Goal: Task Accomplishment & Management: Use online tool/utility

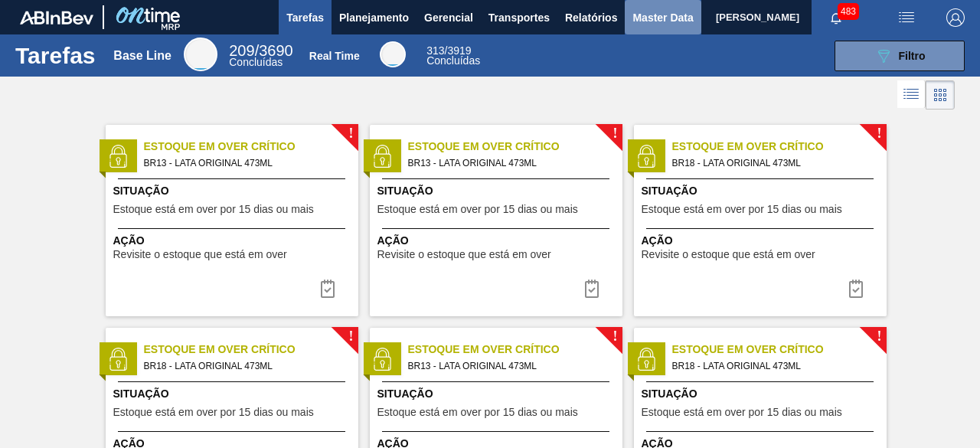
click at [651, 13] on span "Master Data" at bounding box center [663, 17] width 60 height 18
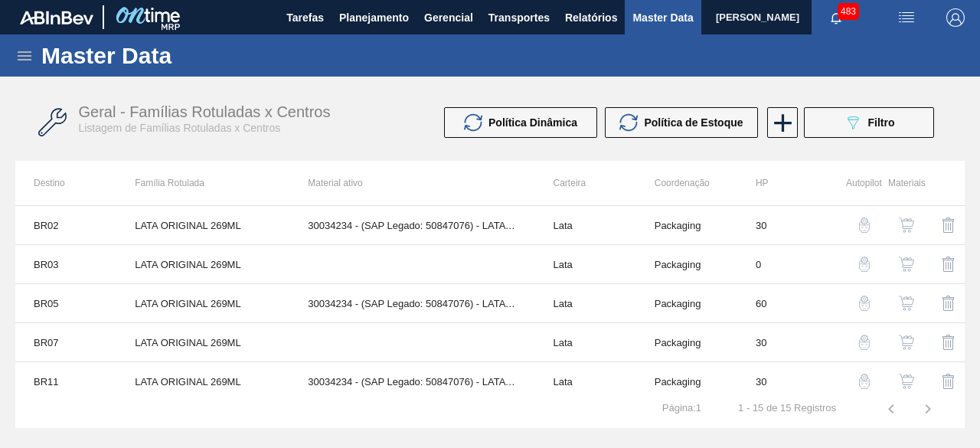
click at [646, 21] on span "Master Data" at bounding box center [663, 17] width 60 height 18
click at [904, 20] on img "button" at bounding box center [907, 17] width 18 height 18
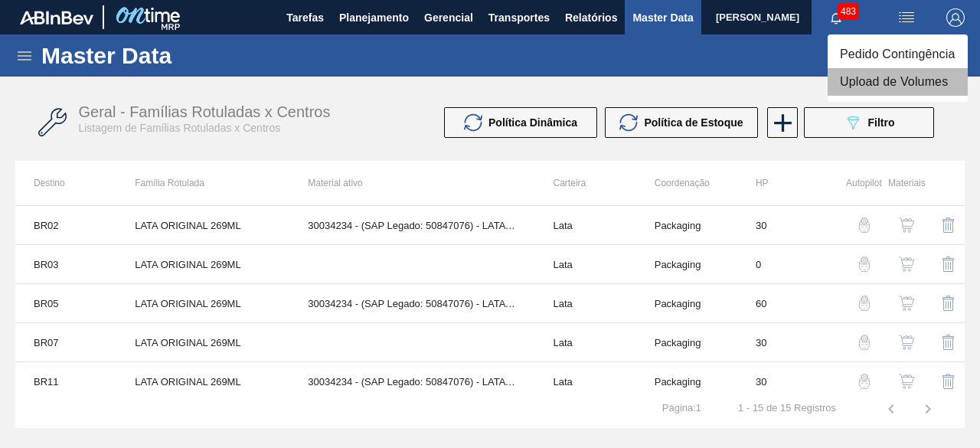
click at [871, 80] on li "Upload de Volumes" at bounding box center [898, 82] width 140 height 28
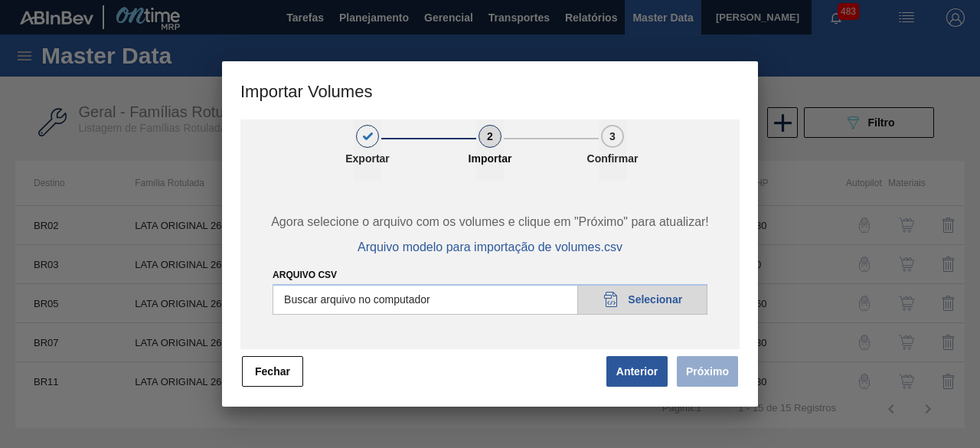
click at [676, 293] on input "Arquivo csv" at bounding box center [490, 299] width 435 height 31
type input "C:\fakepath\Subida Ball D0 + D3 16.09.csv"
click at [705, 371] on button "Próximo" at bounding box center [707, 371] width 61 height 31
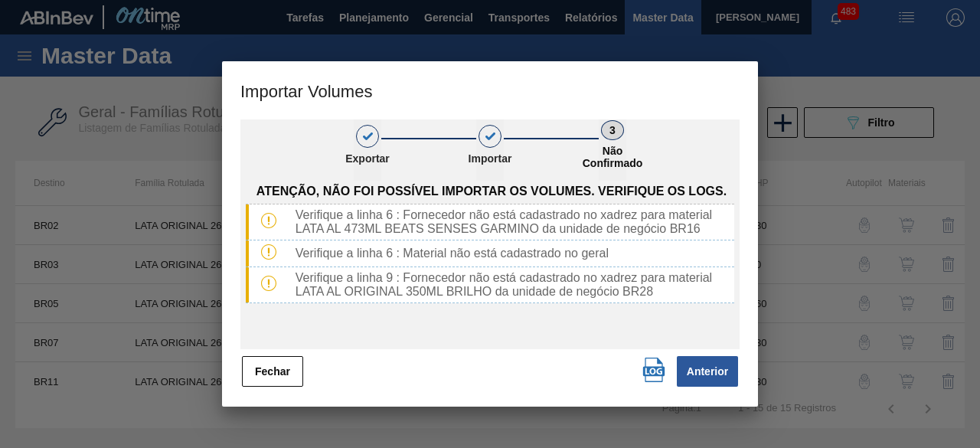
click at [654, 370] on img "button" at bounding box center [654, 370] width 25 height 25
click at [293, 371] on button "Fechar" at bounding box center [272, 371] width 61 height 31
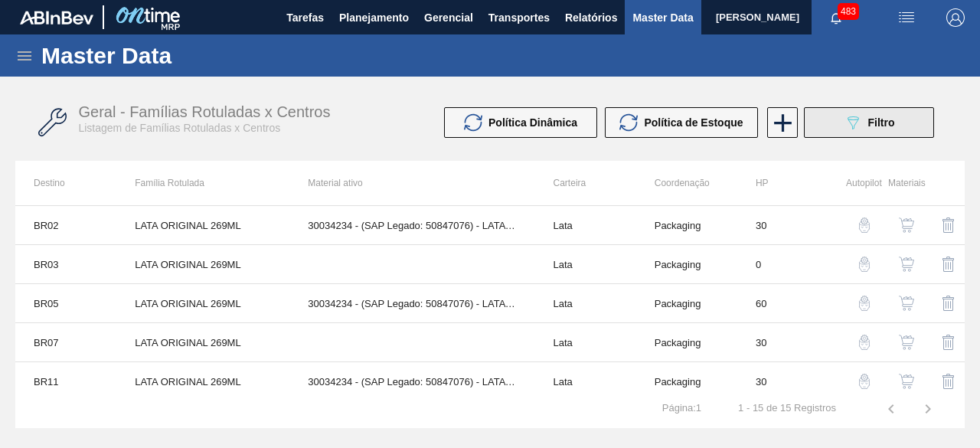
click at [841, 129] on button "089F7B8B-B2A5-4AFE-B5C0-19BA573D28AC Filtro" at bounding box center [869, 122] width 130 height 31
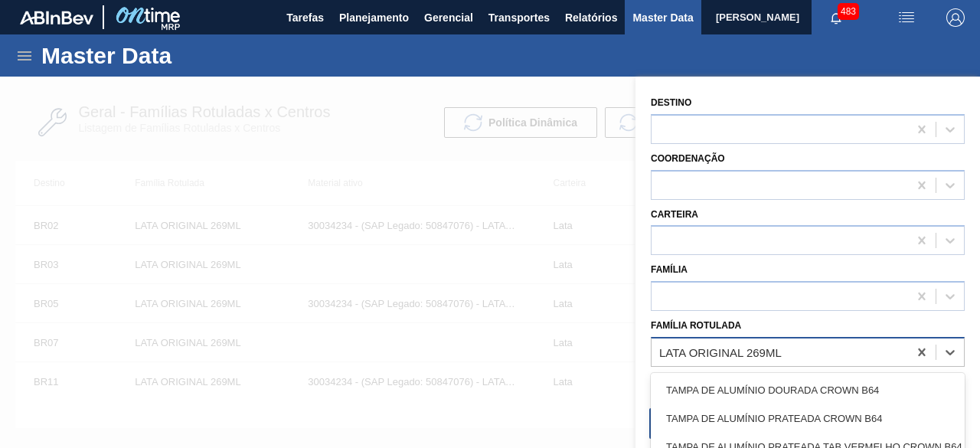
click at [780, 353] on div "LATA ORIGINAL 269ML" at bounding box center [720, 351] width 123 height 13
paste Rotulada "30012399"
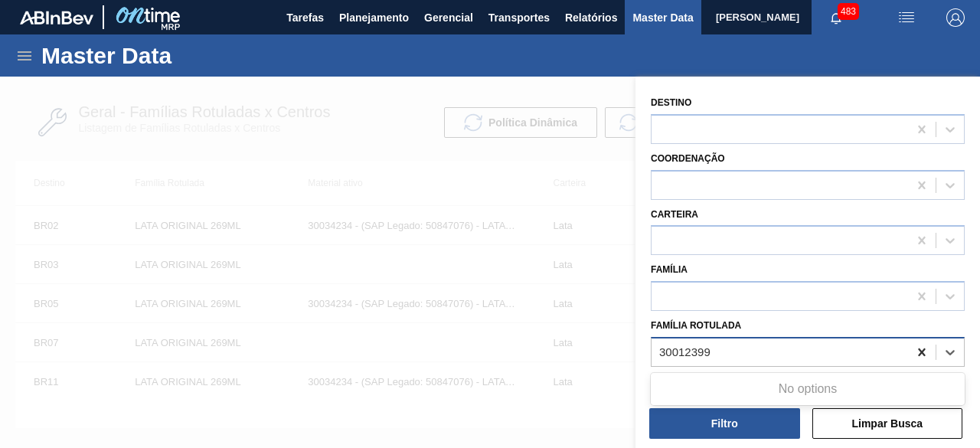
type Rotulada "30012399"
click at [917, 350] on icon at bounding box center [921, 352] width 15 height 15
click at [562, 177] on div at bounding box center [490, 301] width 980 height 448
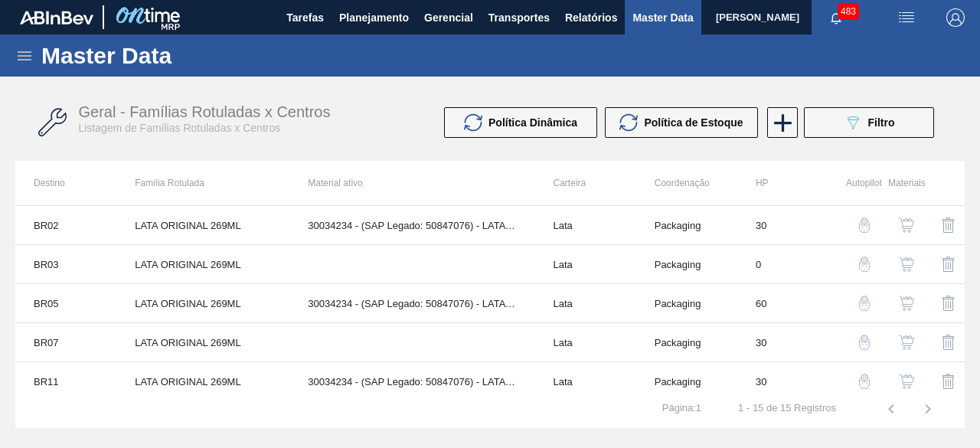
click at [27, 47] on icon at bounding box center [24, 56] width 18 height 18
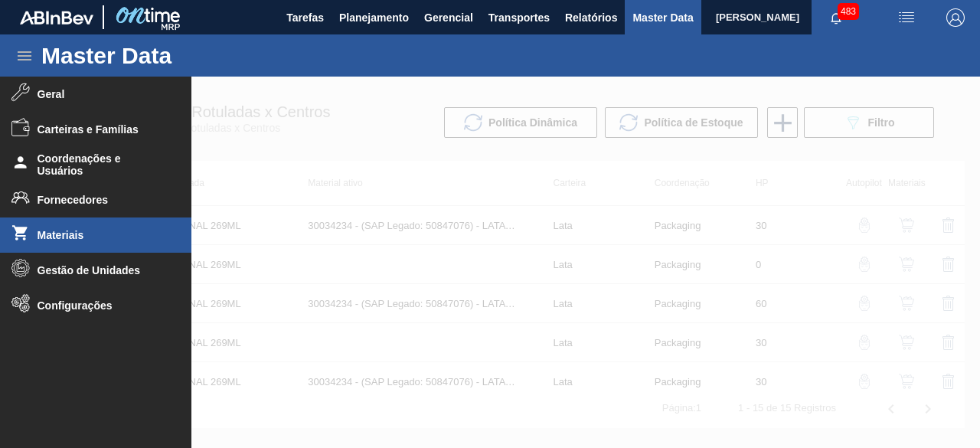
click at [100, 224] on li "Materiais" at bounding box center [95, 234] width 191 height 35
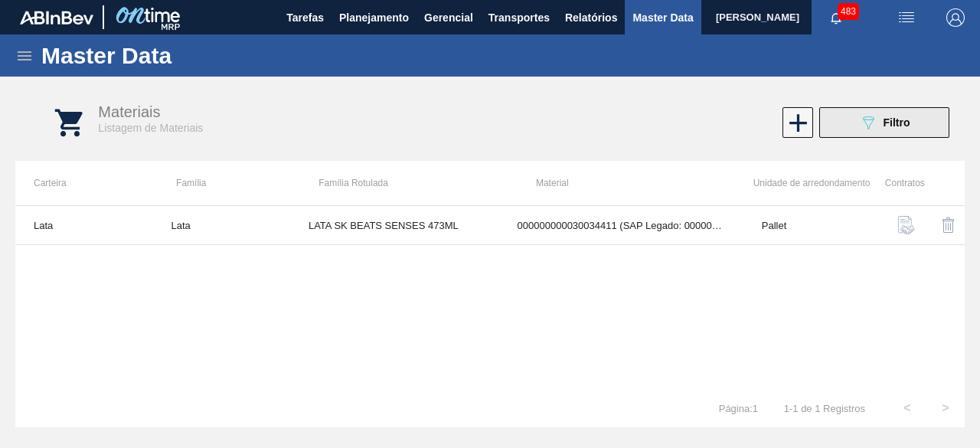
click at [892, 134] on button "089F7B8B-B2A5-4AFE-B5C0-19BA573D28AC Filtro" at bounding box center [884, 122] width 130 height 31
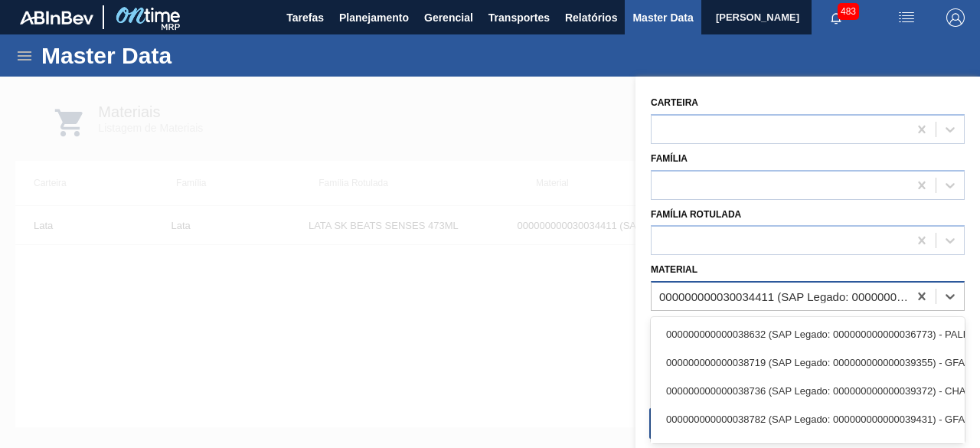
click at [728, 290] on div "000000000030034411 (SAP Legado: 000000000050850975) - LATA AL 473ML BEATS SENSE…" at bounding box center [784, 296] width 250 height 13
paste input "30012399"
type input "30012399"
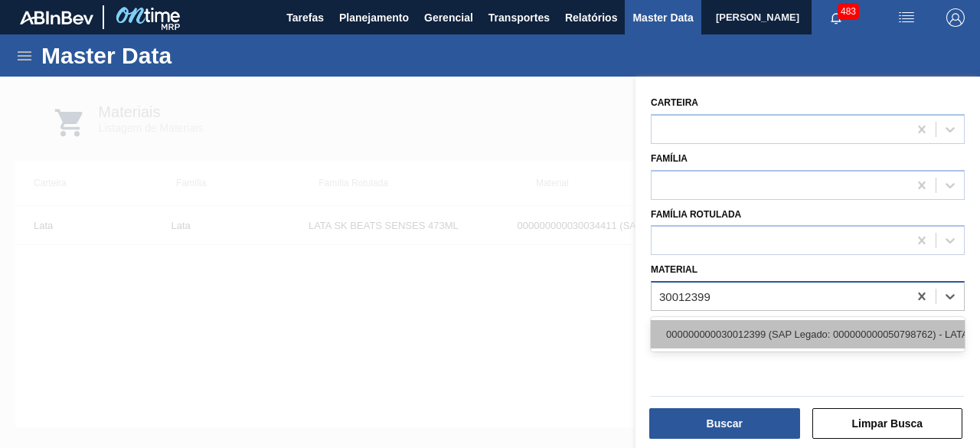
click at [737, 332] on div "000000000030012399 (SAP Legado: 000000000050798762) - LATA AL. 350ML SK 429" at bounding box center [808, 334] width 314 height 28
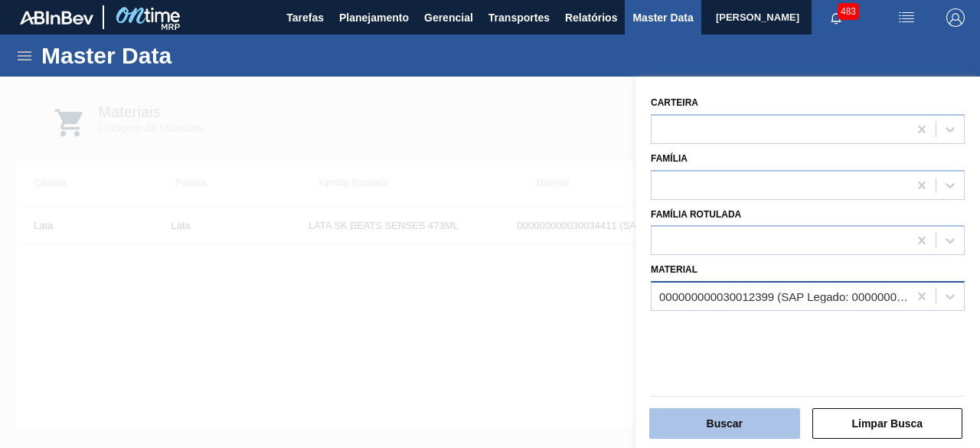
click at [716, 420] on button "Buscar" at bounding box center [724, 423] width 151 height 31
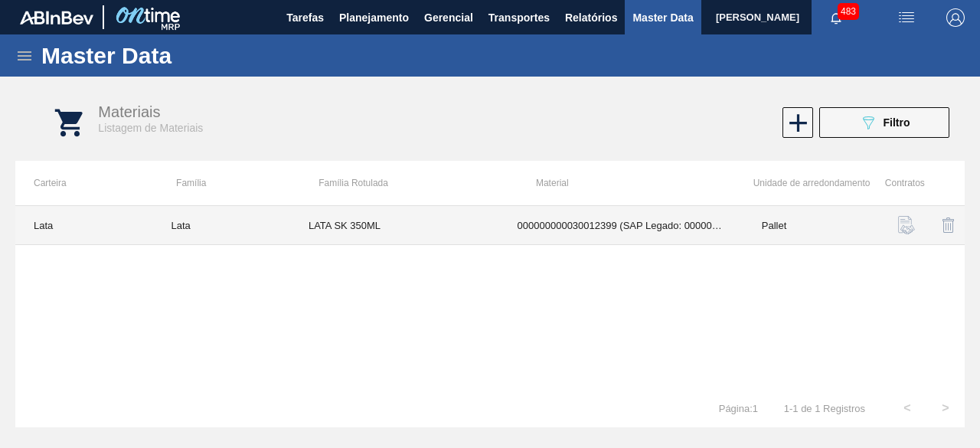
click at [419, 224] on td "LATA SK 350ML" at bounding box center [394, 225] width 209 height 39
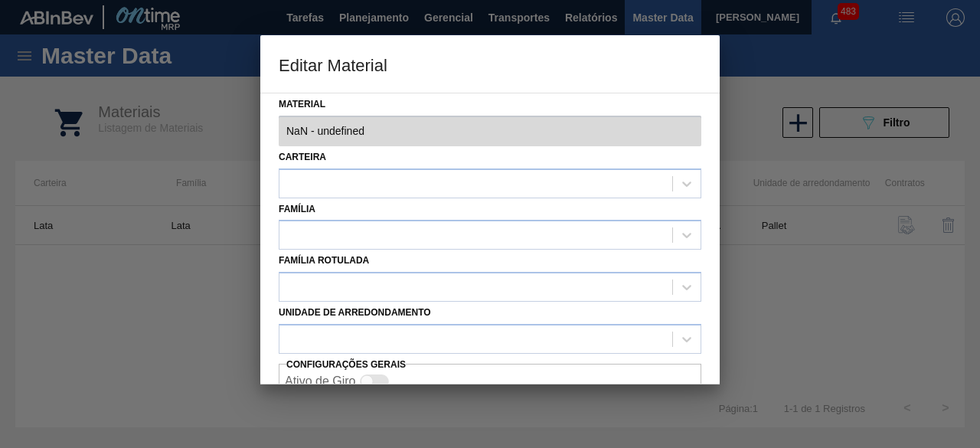
type input "30012399 - 000000000030012399 (SAP Legado: 000000000050798762) - LATA AL. 350ML…"
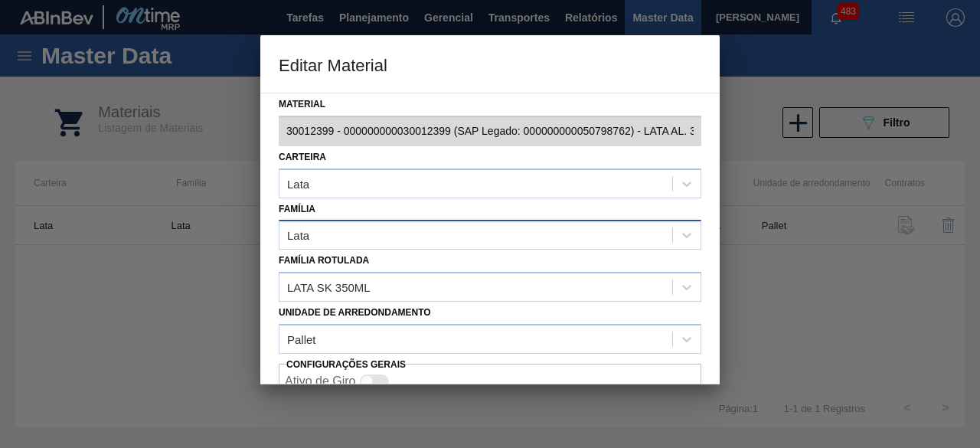
scroll to position [64, 0]
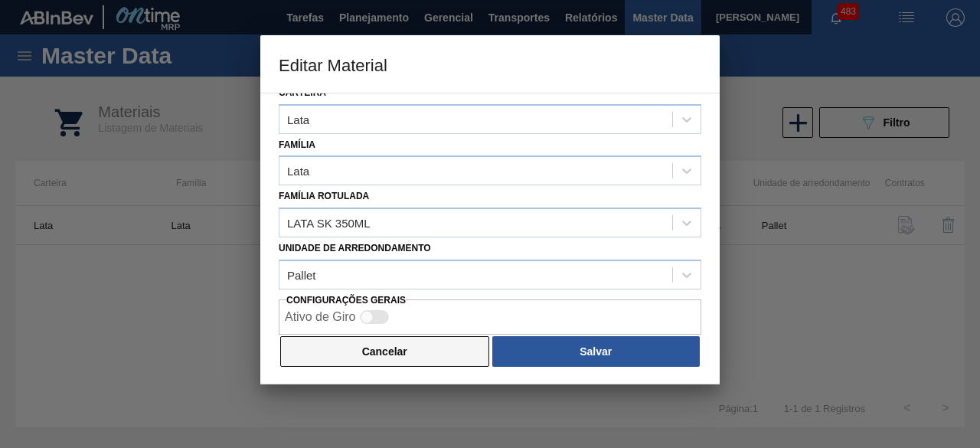
click at [430, 352] on button "Cancelar" at bounding box center [384, 351] width 209 height 31
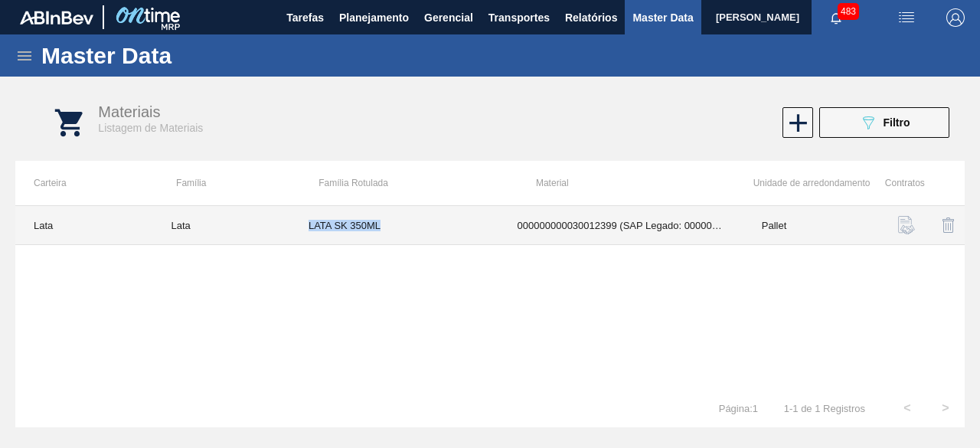
drag, startPoint x: 308, startPoint y: 224, endPoint x: 417, endPoint y: 226, distance: 109.5
click at [417, 226] on td "LATA SK 350ML" at bounding box center [394, 225] width 209 height 39
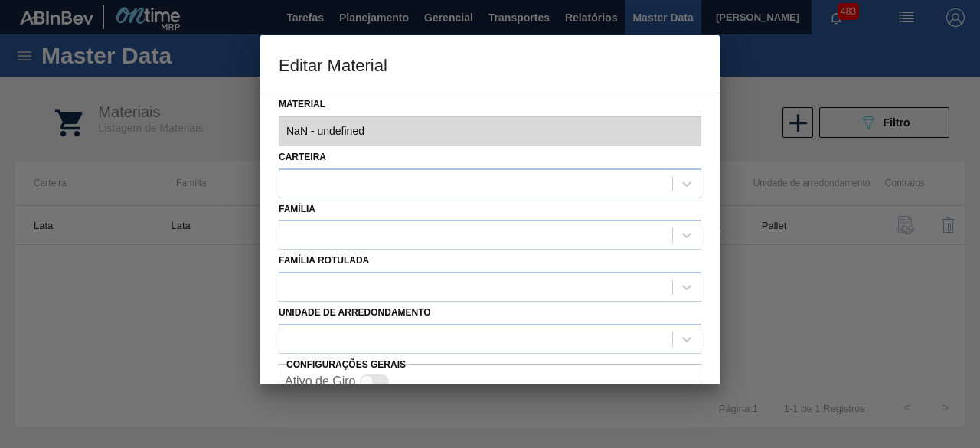
type input "30012399 - 000000000030012399 (SAP Legado: 000000000050798762) - LATA AL. 350ML…"
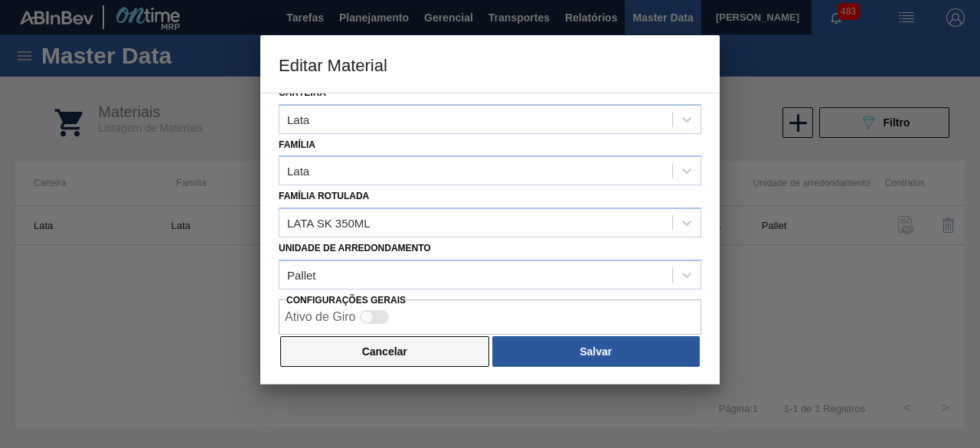
click at [435, 341] on button "Cancelar" at bounding box center [384, 351] width 209 height 31
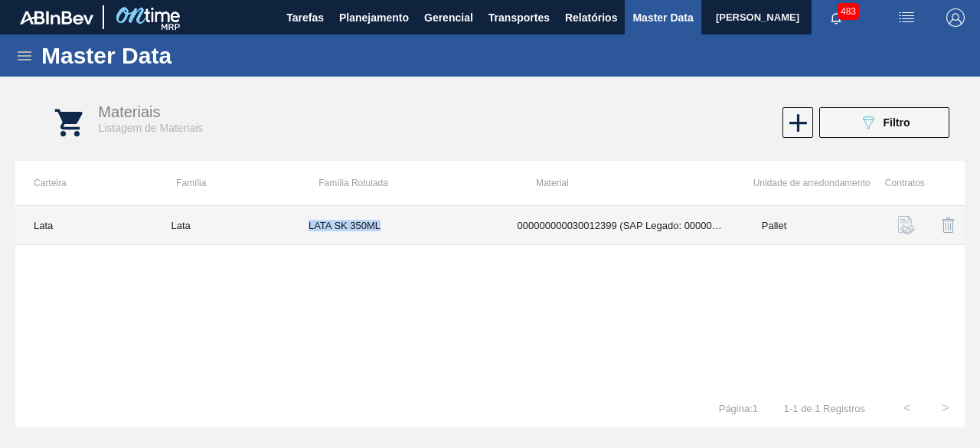
copy td "LATA SK 350ML"
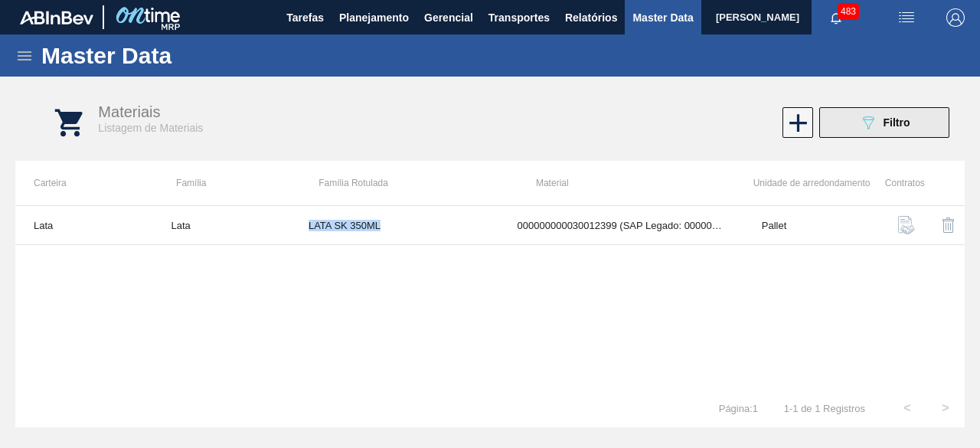
click at [873, 121] on icon "089F7B8B-B2A5-4AFE-B5C0-19BA573D28AC" at bounding box center [868, 122] width 18 height 18
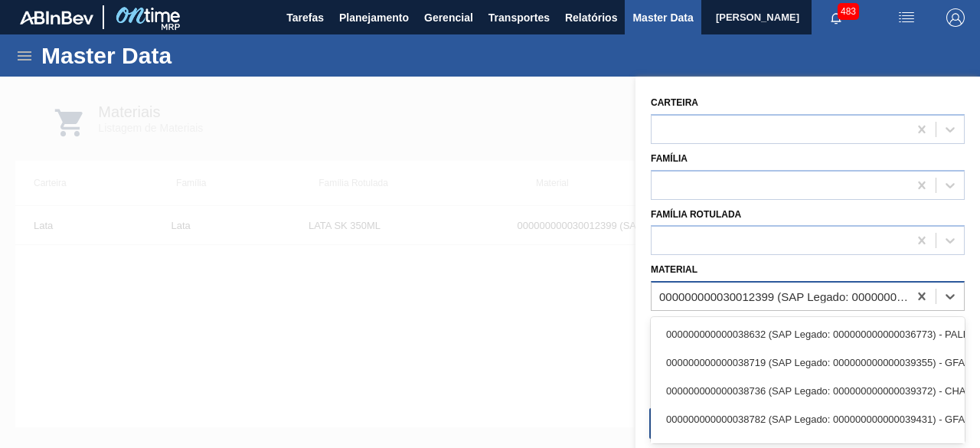
click at [718, 292] on div "000000000030012399 (SAP Legado: 000000000050798762) - LATA AL. 350ML SK 429" at bounding box center [784, 296] width 250 height 13
paste input "30034236"
type input "30034236"
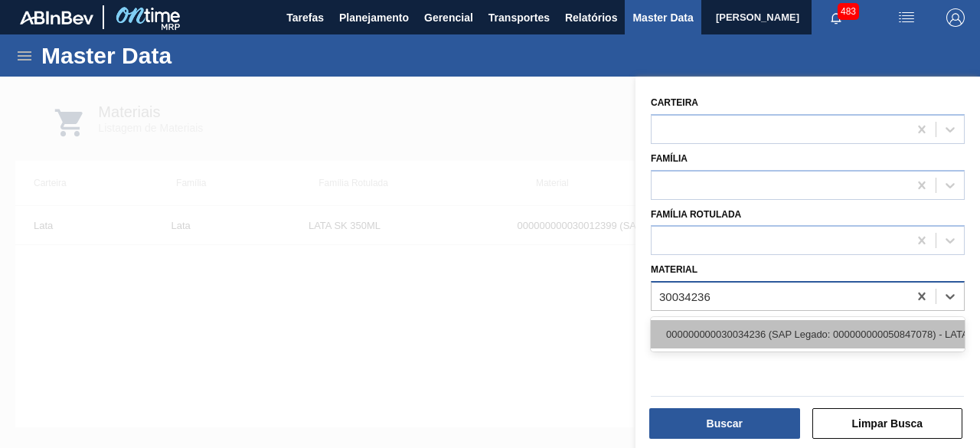
click at [737, 332] on div "000000000030034236 (SAP Legado: 000000000050847078) - LATA AL ORIGINAL 350ML BR…" at bounding box center [808, 334] width 314 height 28
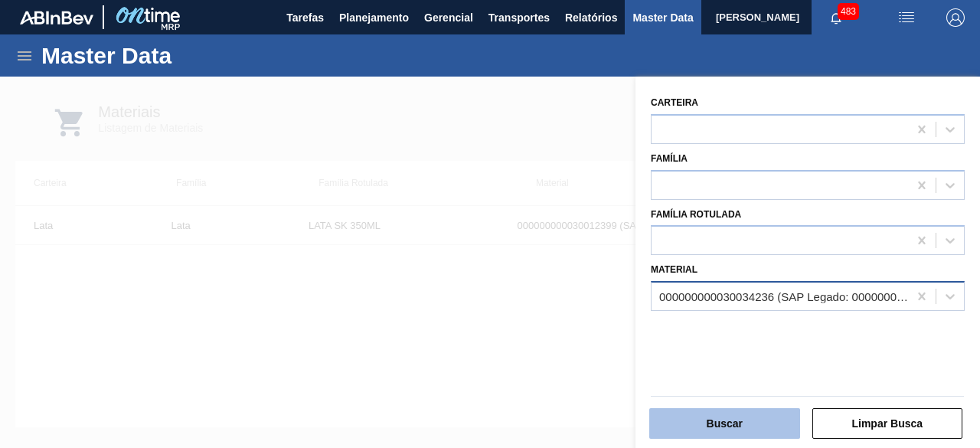
click at [756, 418] on button "Buscar" at bounding box center [724, 423] width 151 height 31
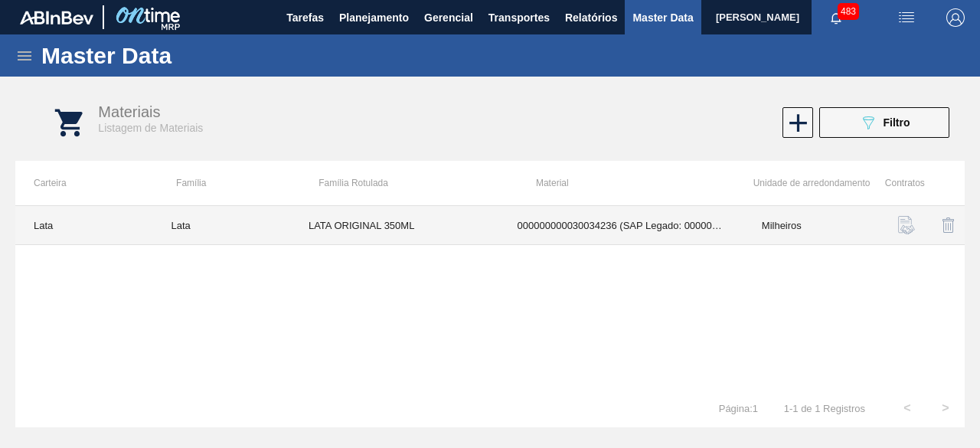
click at [481, 224] on td "LATA ORIGINAL 350ML" at bounding box center [394, 225] width 209 height 39
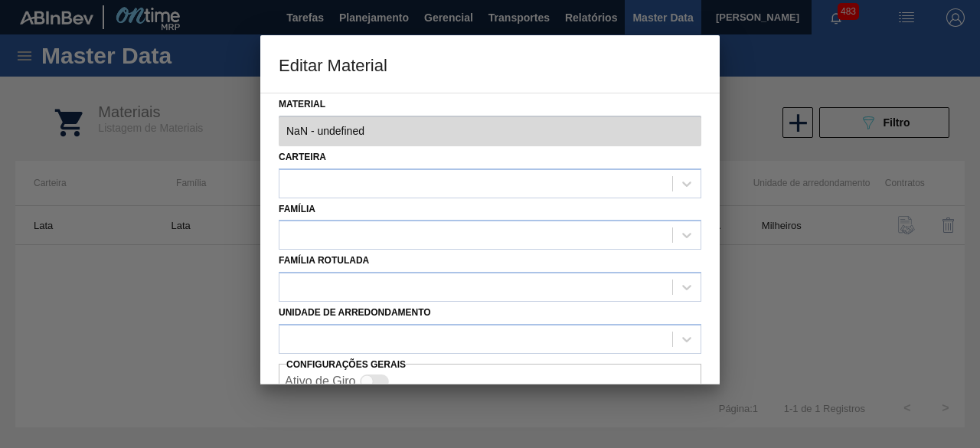
type input "30034236 - 000000000030034236 (SAP Legado: 000000000050847078) - LATA AL ORIGIN…"
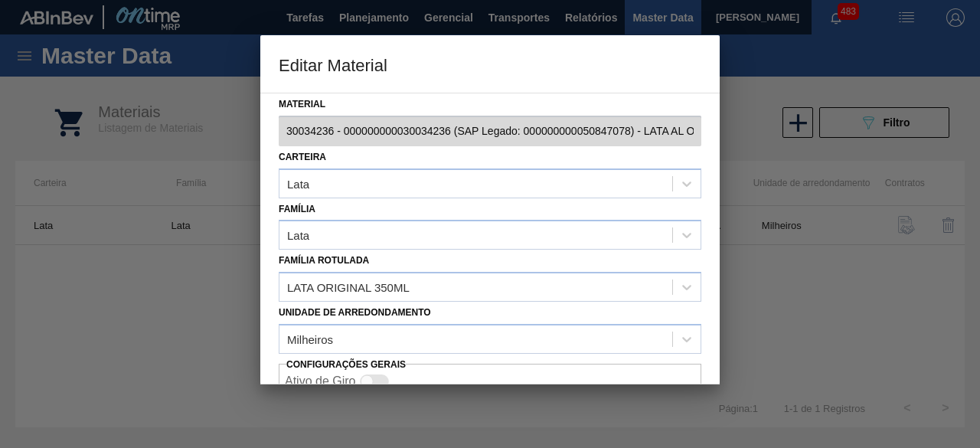
click at [149, 302] on div at bounding box center [490, 224] width 980 height 448
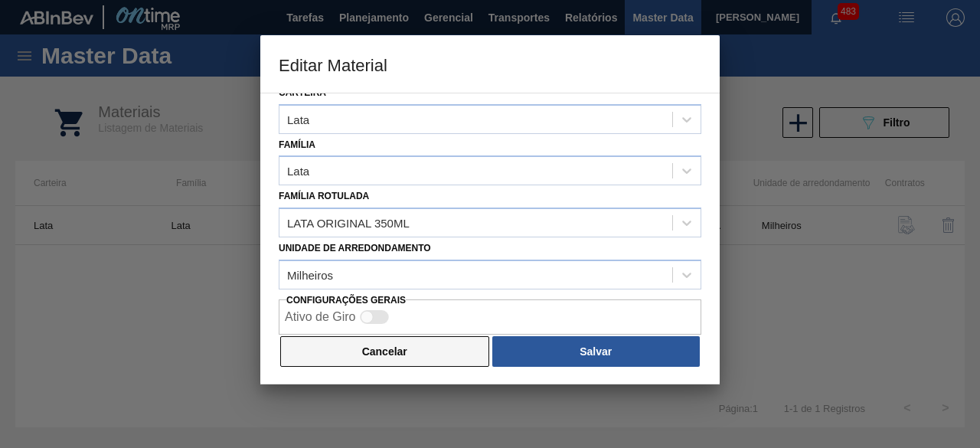
click at [441, 351] on button "Cancelar" at bounding box center [384, 351] width 209 height 31
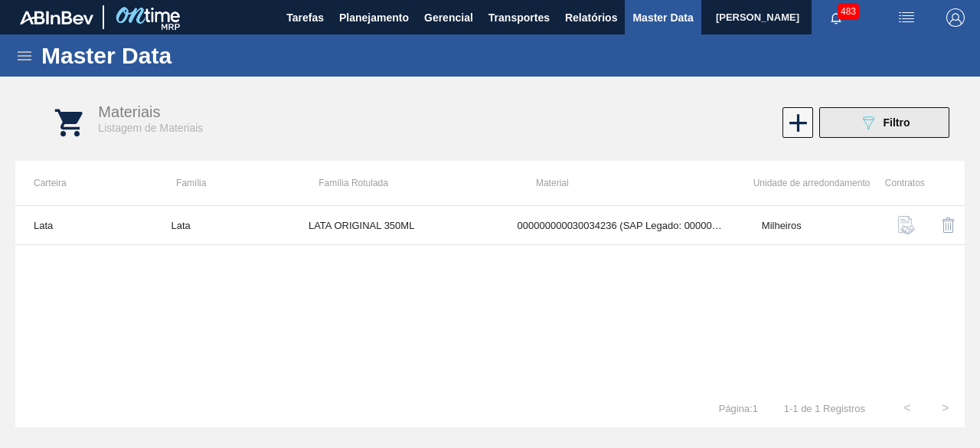
click at [848, 123] on button "089F7B8B-B2A5-4AFE-B5C0-19BA573D28AC Filtro" at bounding box center [884, 122] width 130 height 31
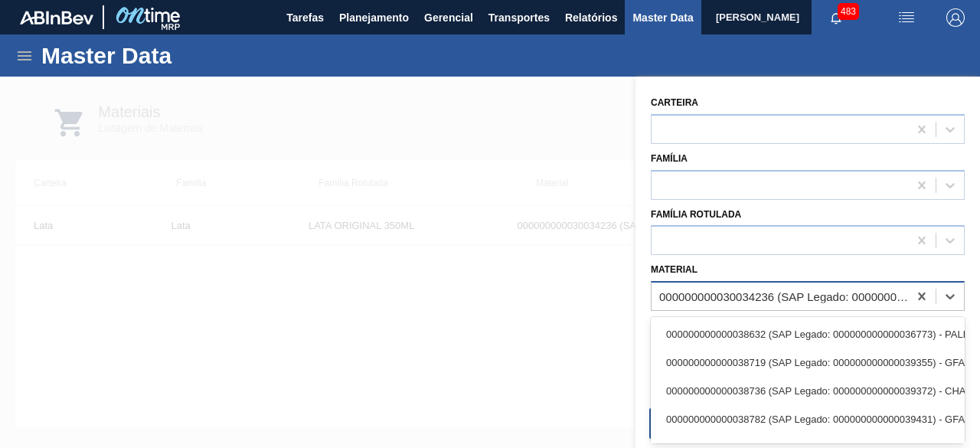
click at [709, 290] on div "000000000030034236 (SAP Legado: 000000000050847078) - LATA AL ORIGINAL 350ML BR…" at bounding box center [784, 296] width 250 height 13
paste input "30034411"
type input "30034411"
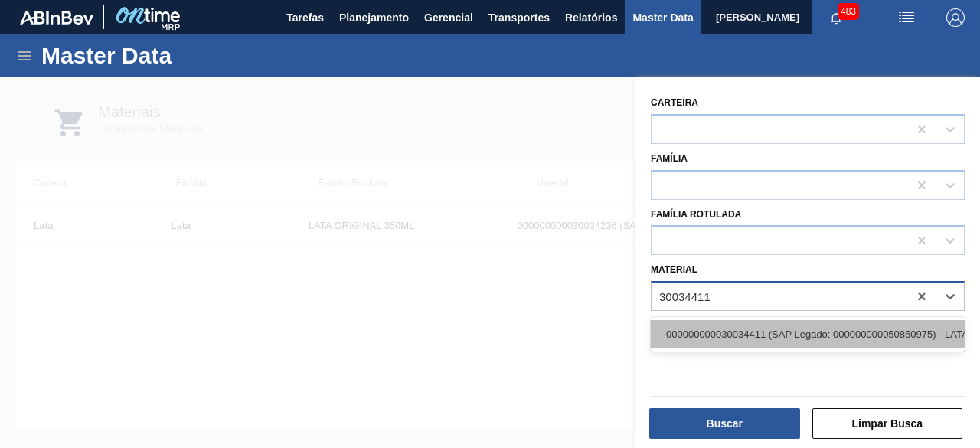
click at [733, 335] on div "000000000030034411 (SAP Legado: 000000000050850975) - LATA AL 473ML BEATS SENSE…" at bounding box center [808, 334] width 314 height 28
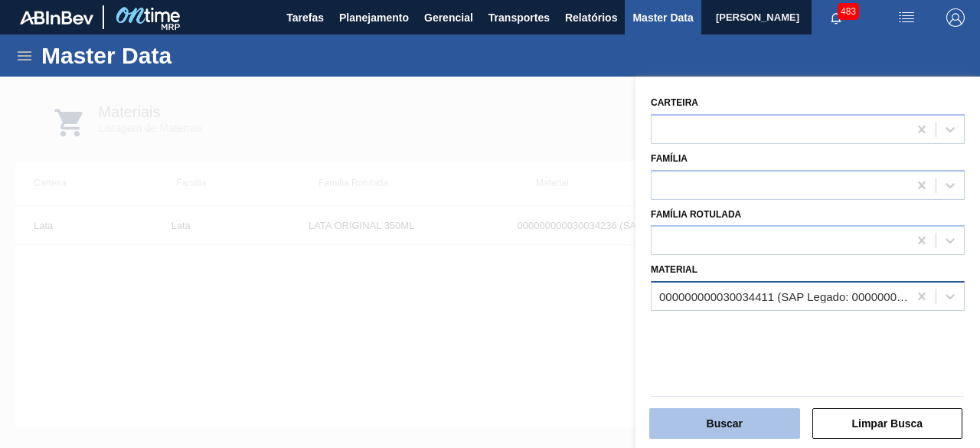
click at [731, 422] on button "Buscar" at bounding box center [724, 423] width 151 height 31
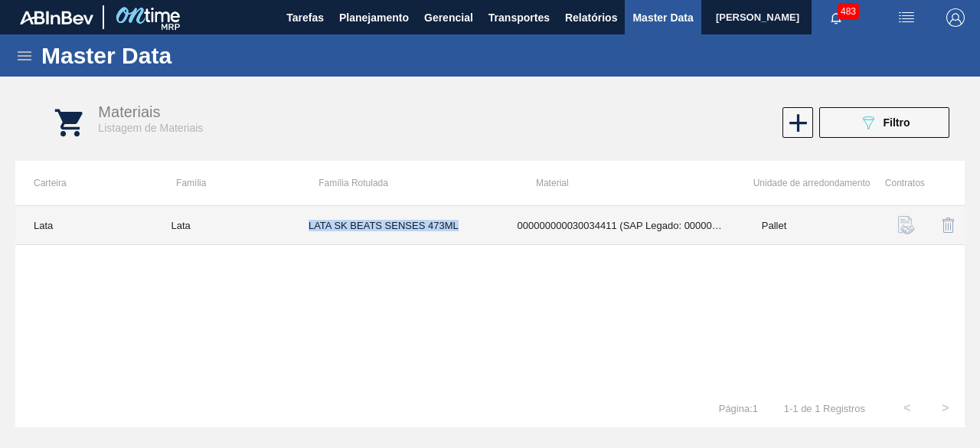
drag, startPoint x: 309, startPoint y: 221, endPoint x: 459, endPoint y: 220, distance: 150.1
click at [459, 220] on td "LATA SK BEATS SENSES 473ML" at bounding box center [394, 225] width 209 height 39
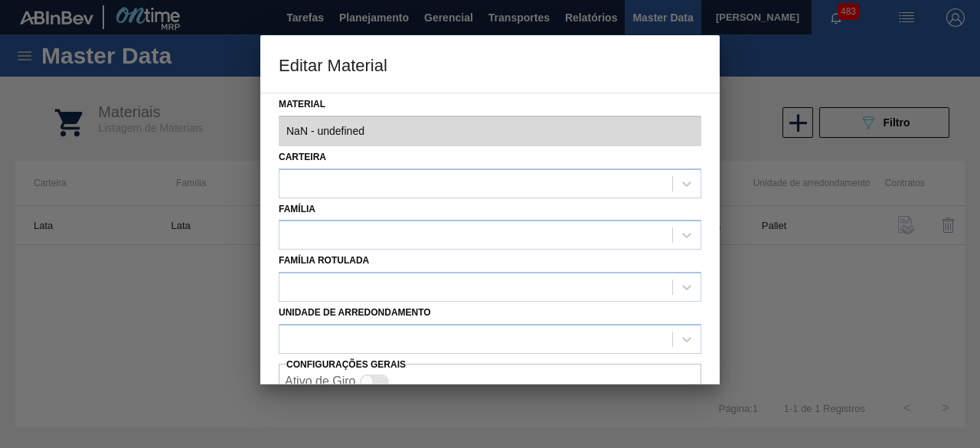
type input "30034411 - 000000000030034411 (SAP Legado: 000000000050850975) - LATA AL 473ML …"
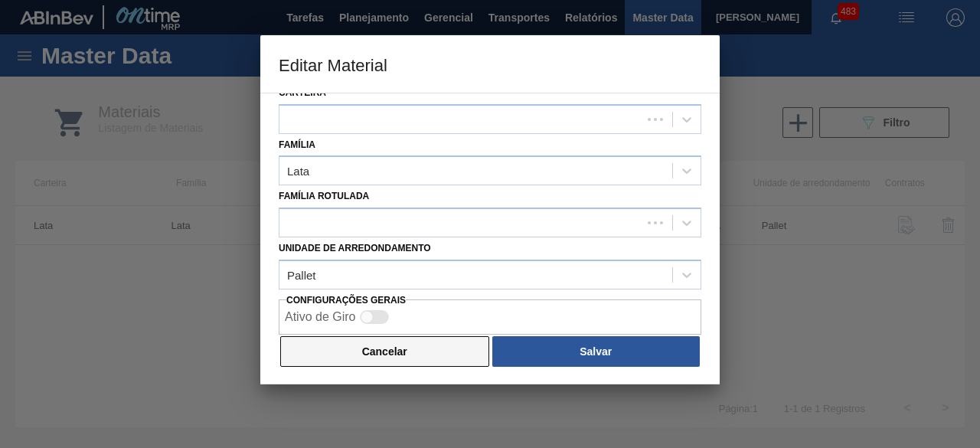
click at [458, 346] on button "Cancelar" at bounding box center [384, 351] width 209 height 31
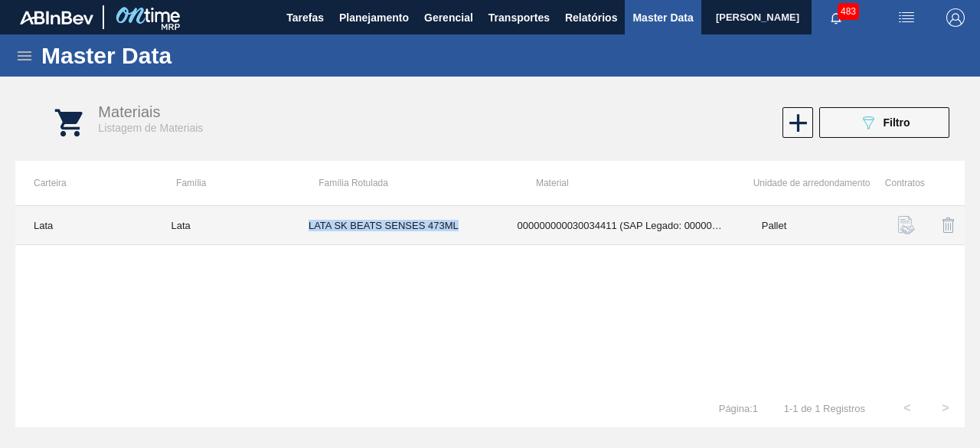
click at [366, 229] on td "LATA SK BEATS SENSES 473ML" at bounding box center [394, 225] width 209 height 39
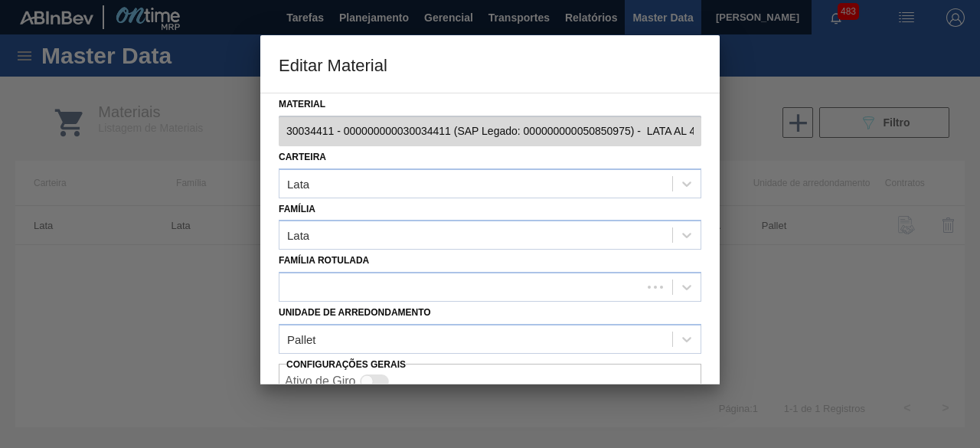
click at [214, 286] on div at bounding box center [490, 224] width 980 height 448
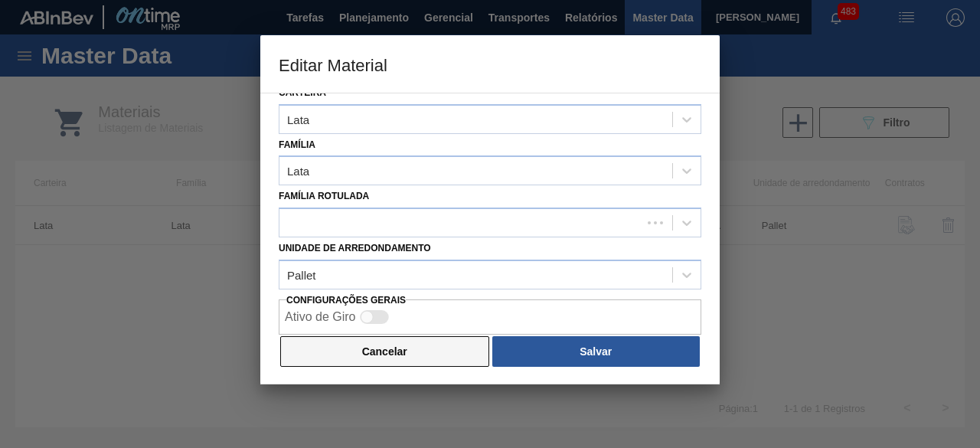
click at [415, 347] on button "Cancelar" at bounding box center [384, 351] width 209 height 31
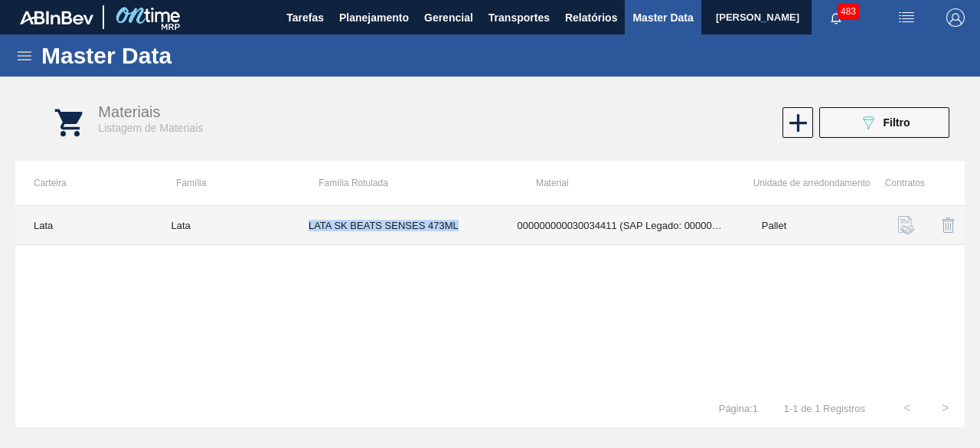
drag, startPoint x: 309, startPoint y: 220, endPoint x: 465, endPoint y: 221, distance: 155.5
click at [465, 221] on td "LATA SK BEATS SENSES 473ML" at bounding box center [394, 225] width 209 height 39
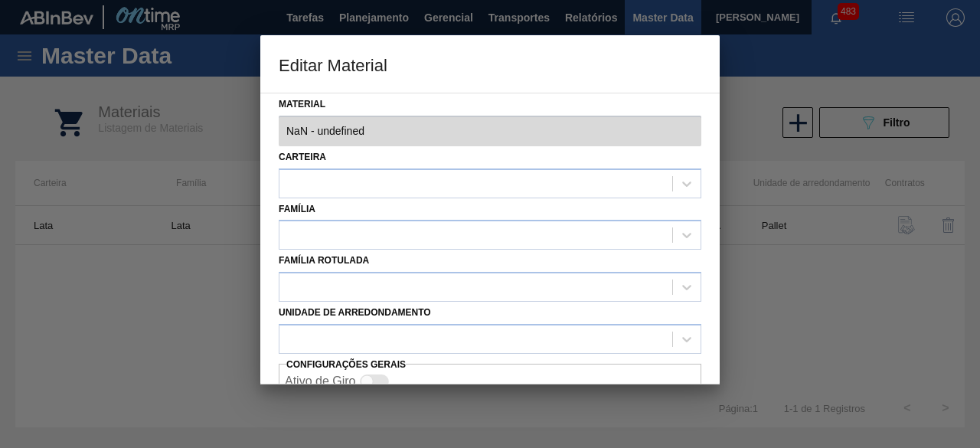
type input "30034411 - 000000000030034411 (SAP Legado: 000000000050850975) - LATA AL 473ML …"
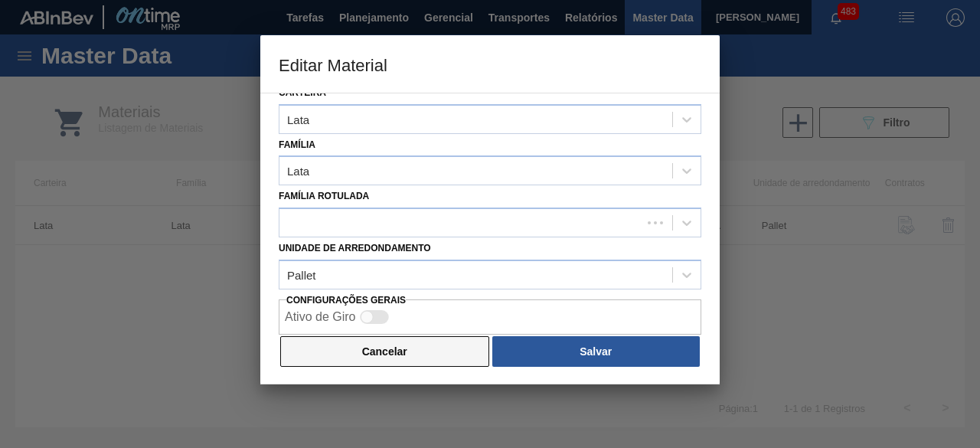
click at [454, 343] on button "Cancelar" at bounding box center [384, 351] width 209 height 31
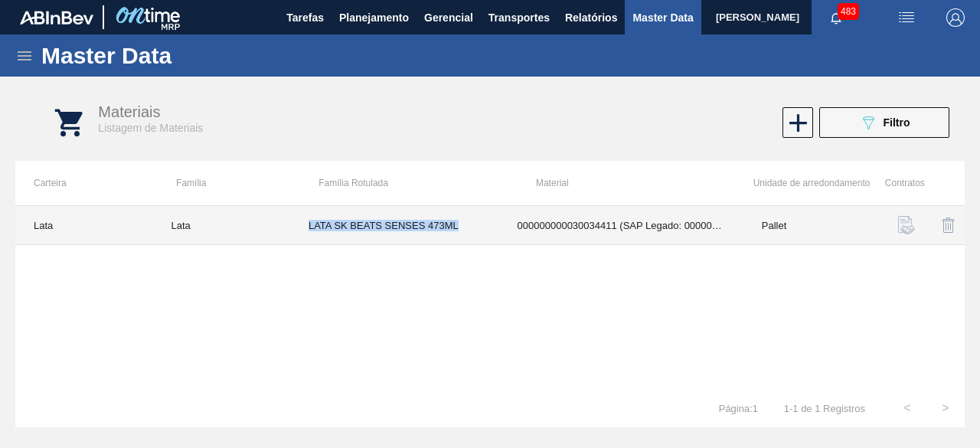
copy td "LATA SK BEATS SENSES 473ML"
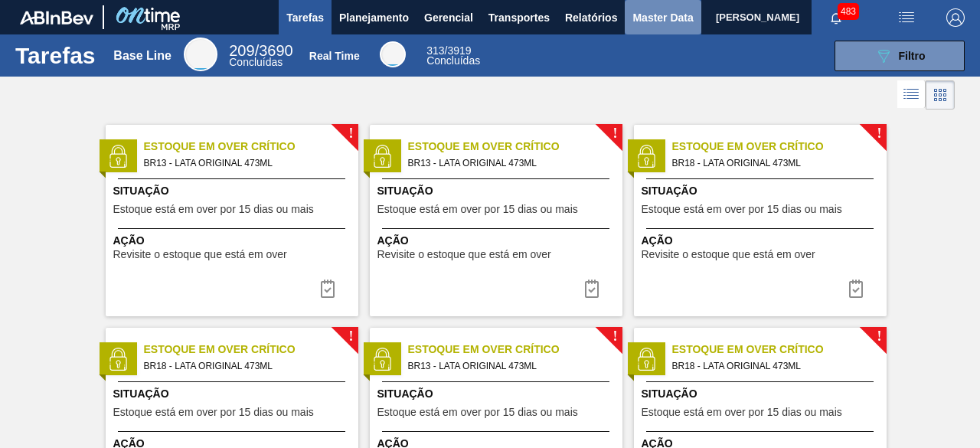
click at [642, 21] on span "Master Data" at bounding box center [663, 17] width 60 height 18
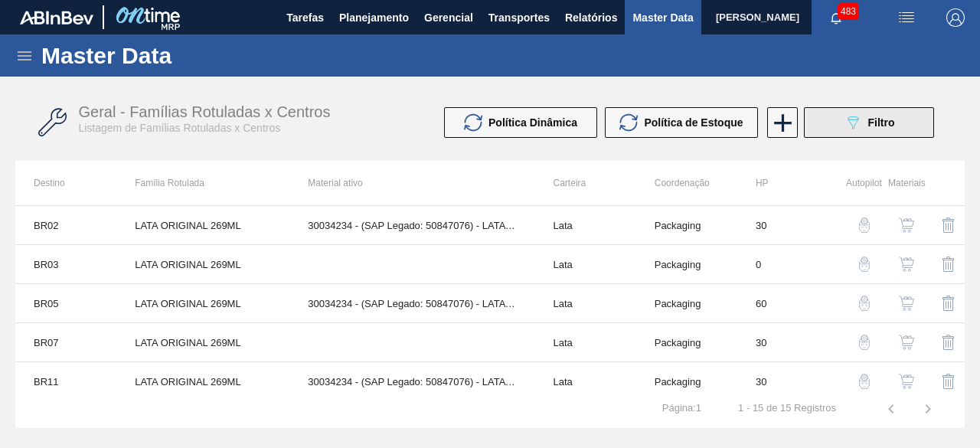
click at [887, 123] on span "Filtro" at bounding box center [881, 122] width 27 height 12
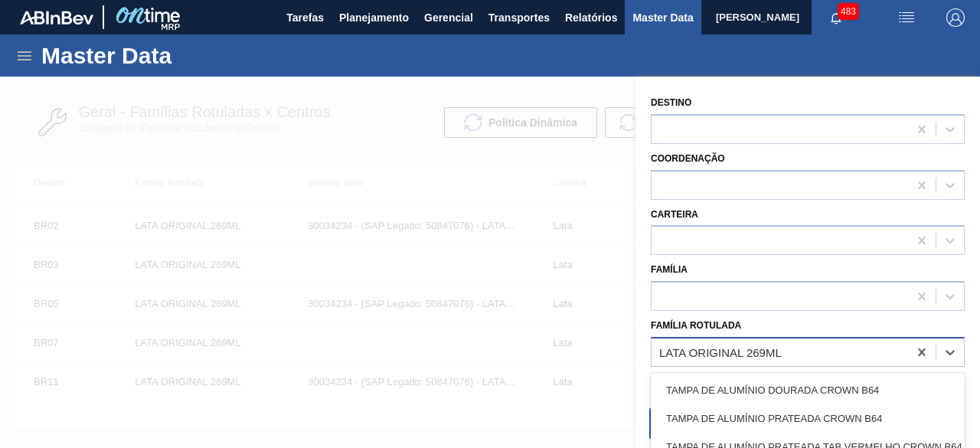
click at [740, 345] on div "LATA ORIGINAL 269ML" at bounding box center [720, 351] width 123 height 13
paste Rotulada "LATA SK 350ML"
type Rotulada "LATA SK 350ML"
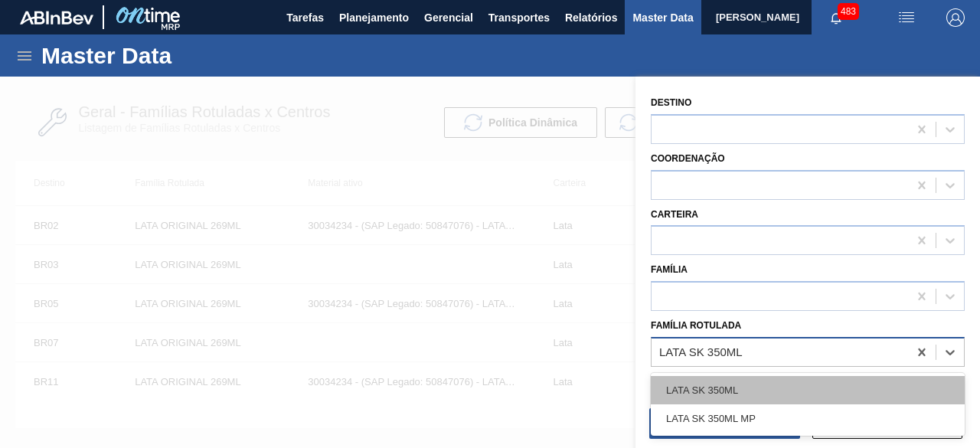
click at [757, 382] on div "LATA SK 350ML" at bounding box center [808, 390] width 314 height 28
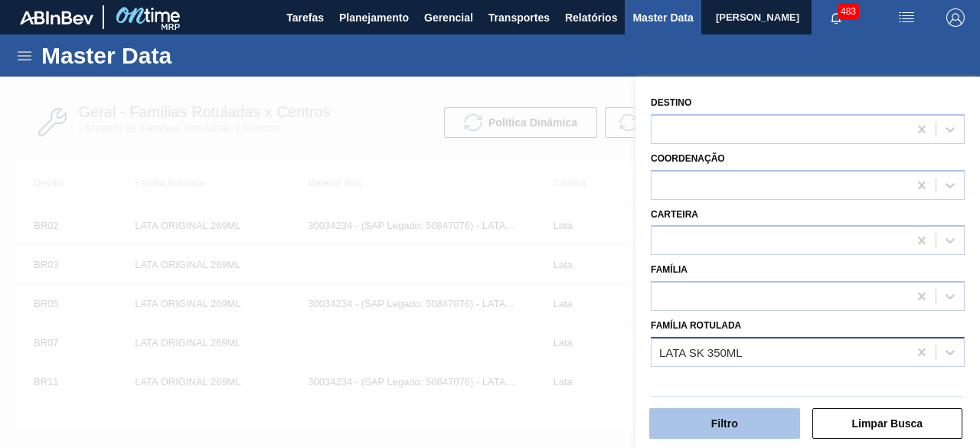
click at [773, 417] on button "Filtro" at bounding box center [724, 423] width 151 height 31
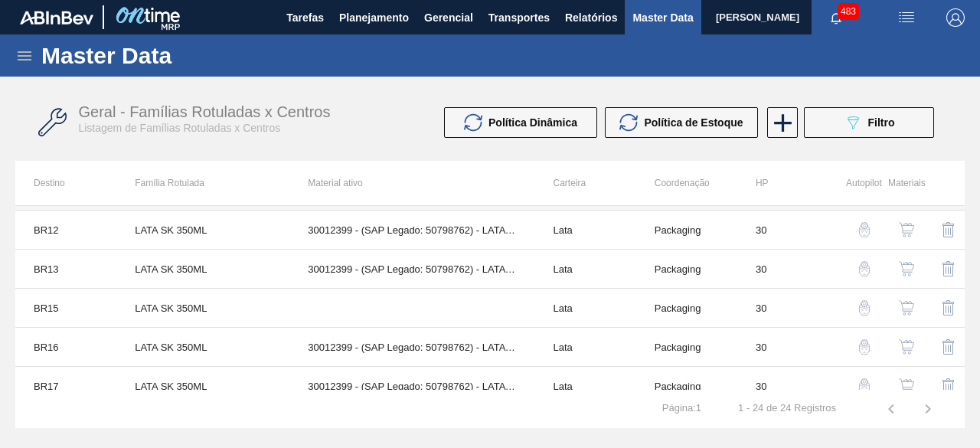
scroll to position [373, 0]
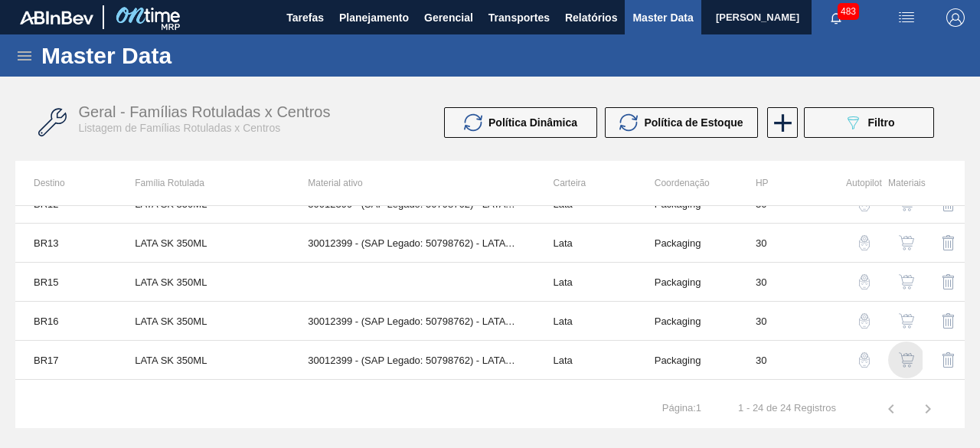
click at [907, 354] on img "button" at bounding box center [906, 359] width 15 height 15
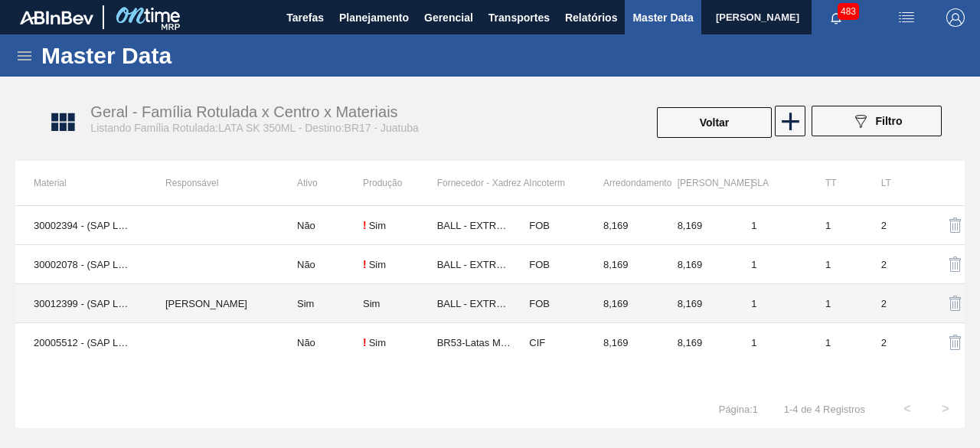
click at [130, 292] on td "30012399 - (SAP Legado: 50798762) - LATA AL. 350ML SK 429" at bounding box center [81, 303] width 132 height 39
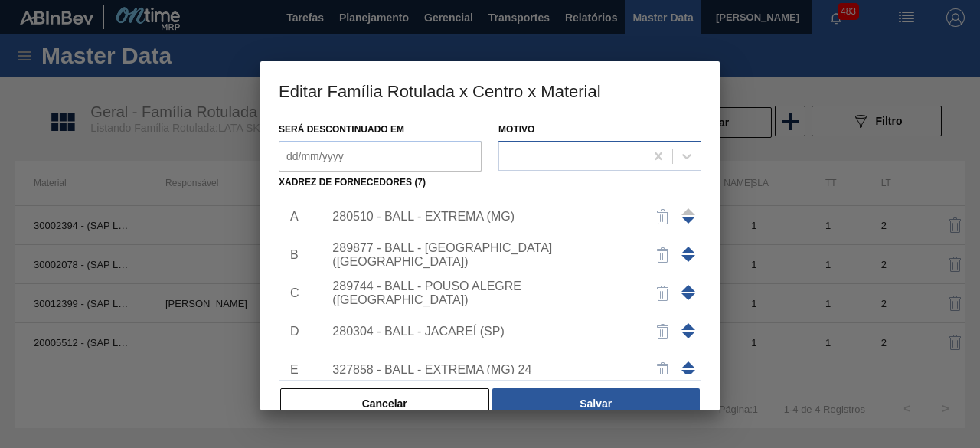
scroll to position [216, 0]
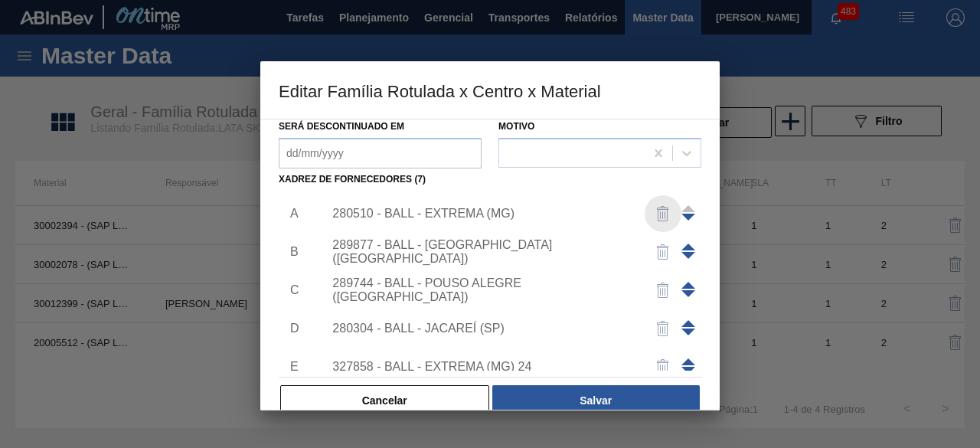
click at [654, 211] on img "button" at bounding box center [663, 213] width 18 height 18
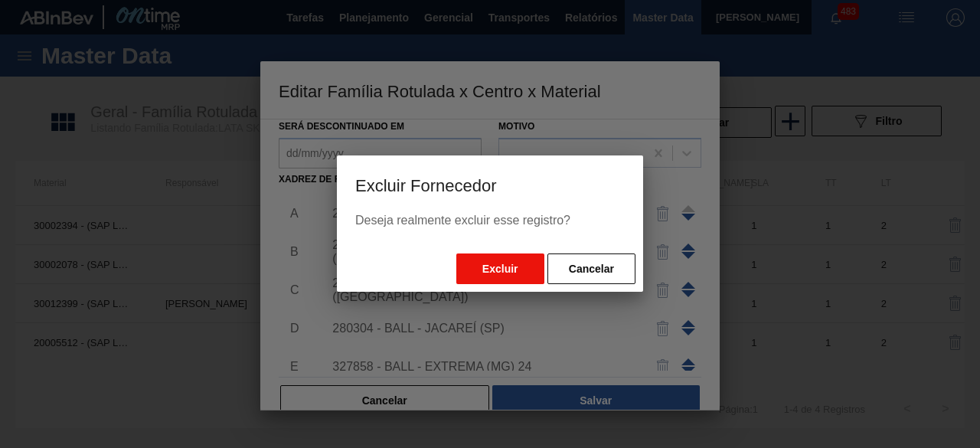
click at [505, 266] on button "Excluir" at bounding box center [500, 268] width 88 height 31
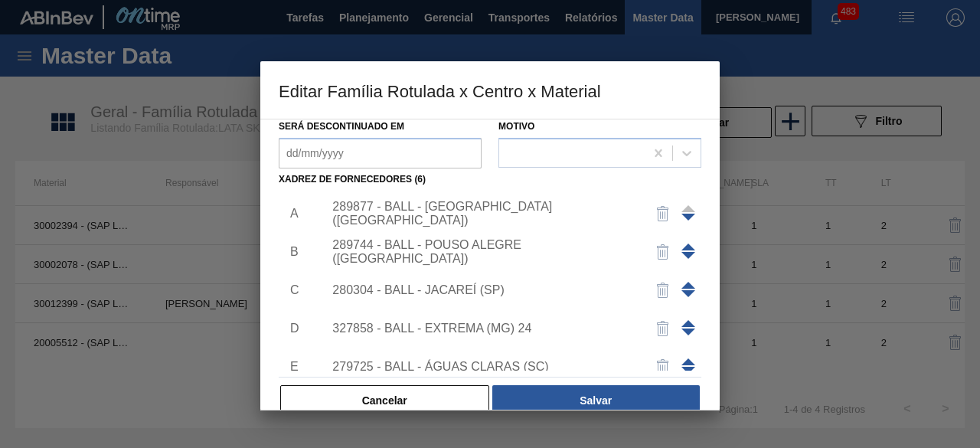
click at [540, 325] on div "327858 - BALL - EXTREMA (MG) 24" at bounding box center [482, 329] width 300 height 14
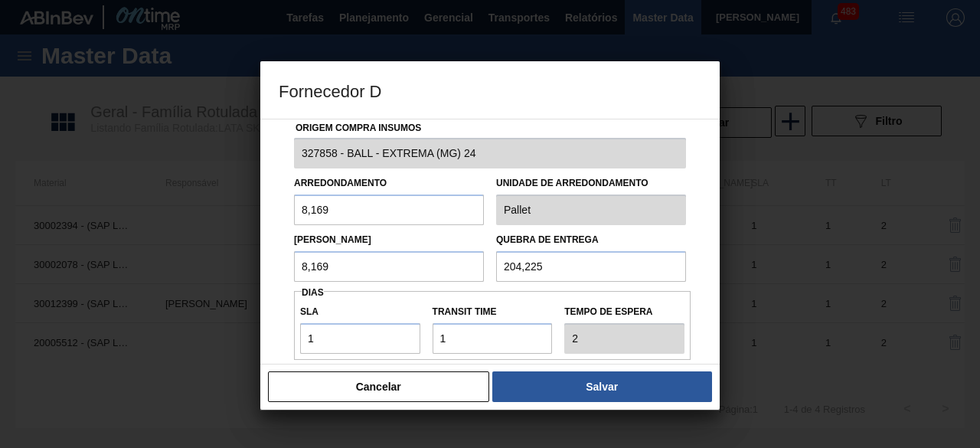
scroll to position [0, 0]
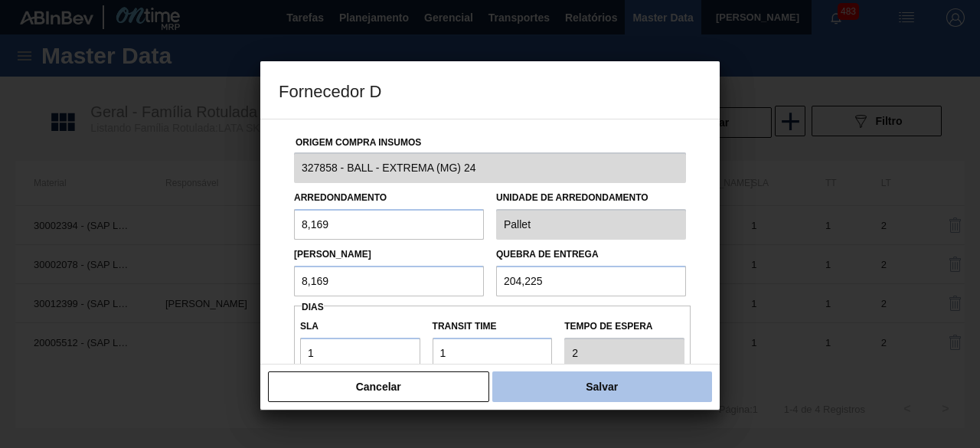
click at [558, 381] on button "Salvar" at bounding box center [602, 386] width 220 height 31
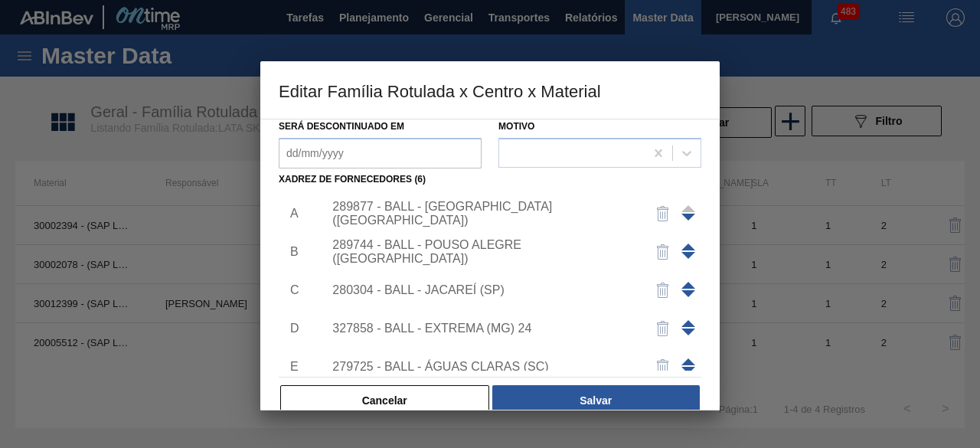
click at [558, 381] on div "Material ativo 30012399 - (SAP Legado: 50798762) - LATA AL. 350ML SK 429 Respon…" at bounding box center [490, 161] width 423 height 514
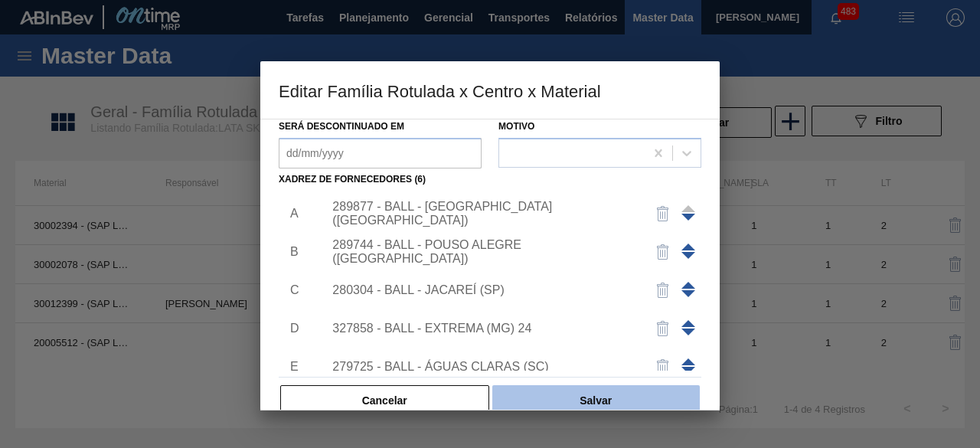
click at [570, 390] on button "Salvar" at bounding box center [596, 400] width 208 height 31
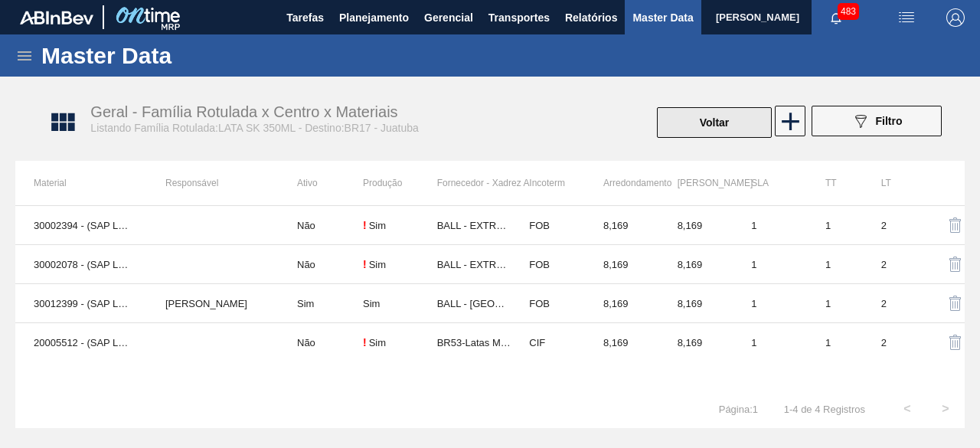
click at [694, 126] on button "Voltar" at bounding box center [714, 122] width 115 height 31
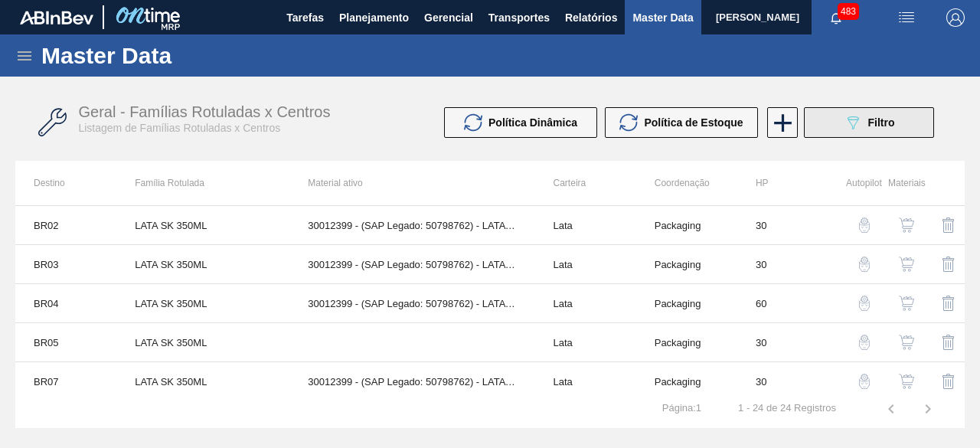
click at [849, 123] on icon "089F7B8B-B2A5-4AFE-B5C0-19BA573D28AC" at bounding box center [853, 122] width 18 height 18
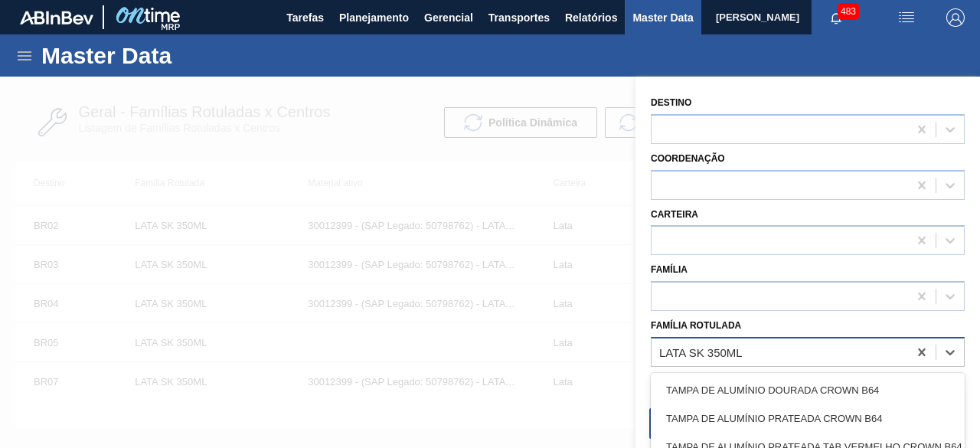
click at [757, 345] on div "LATA SK 350ML" at bounding box center [780, 352] width 257 height 22
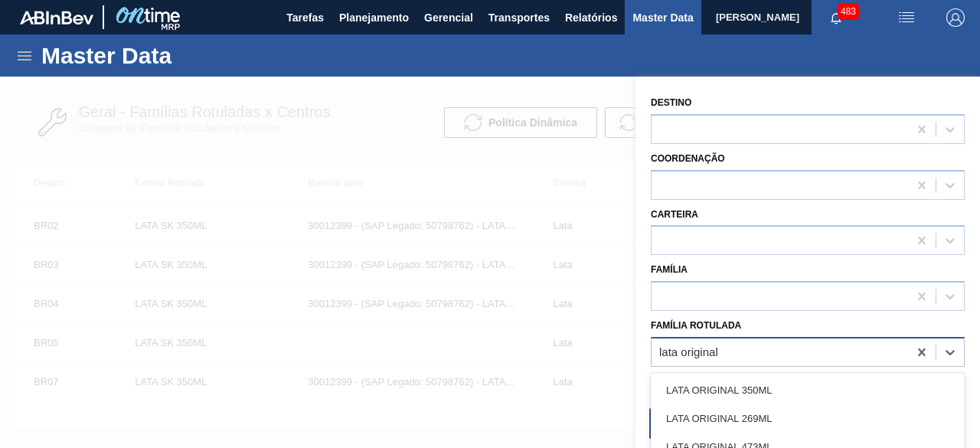
type Rotulada "lata original 3"
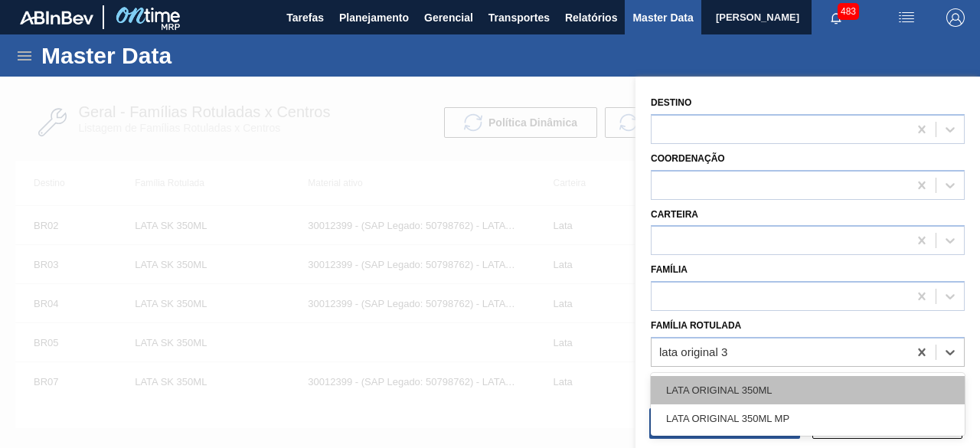
click at [772, 387] on div "LATA ORIGINAL 350ML" at bounding box center [808, 390] width 314 height 28
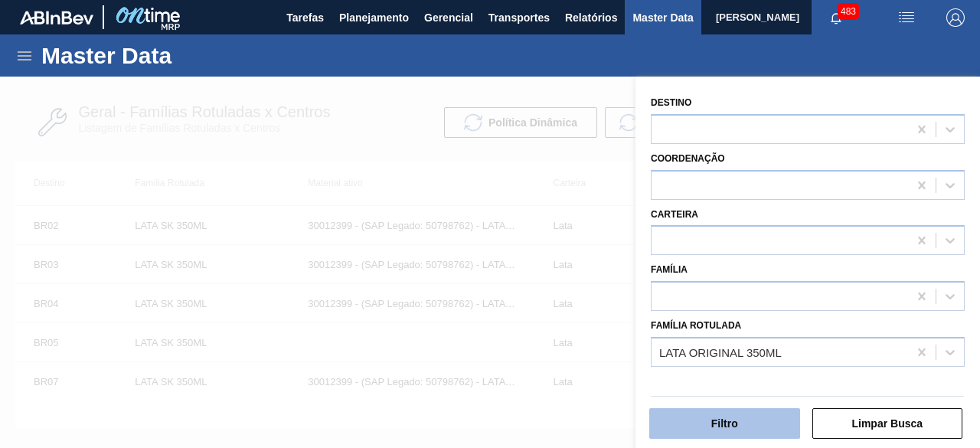
click at [772, 427] on button "Filtro" at bounding box center [724, 423] width 151 height 31
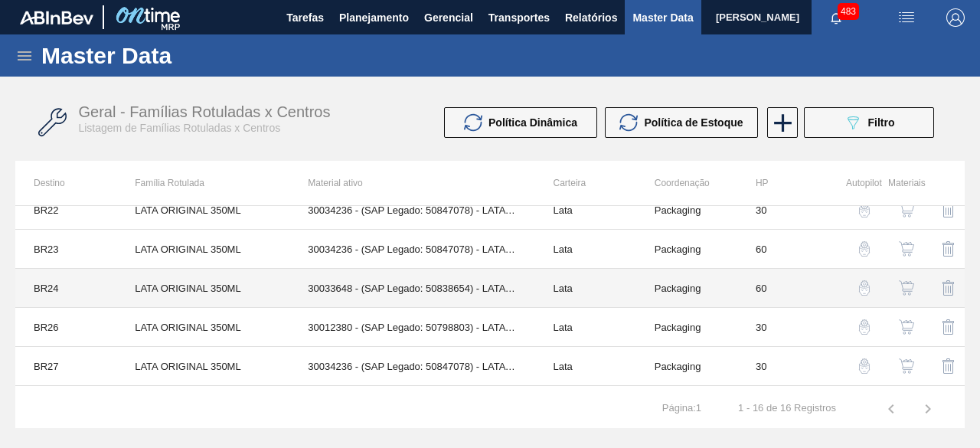
scroll to position [436, 0]
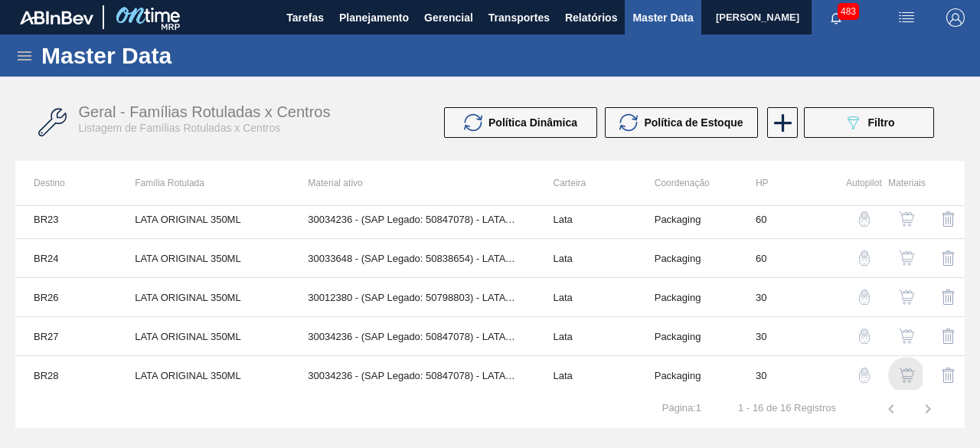
click at [908, 368] on img "button" at bounding box center [906, 375] width 15 height 15
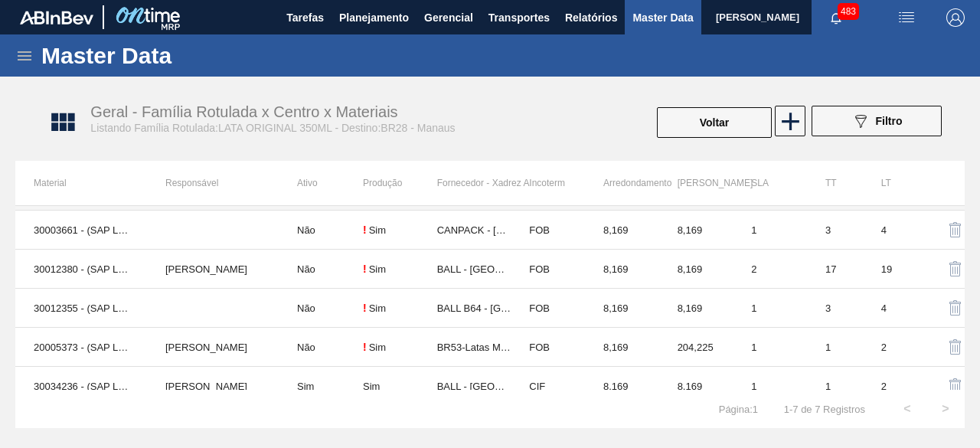
scroll to position [87, 0]
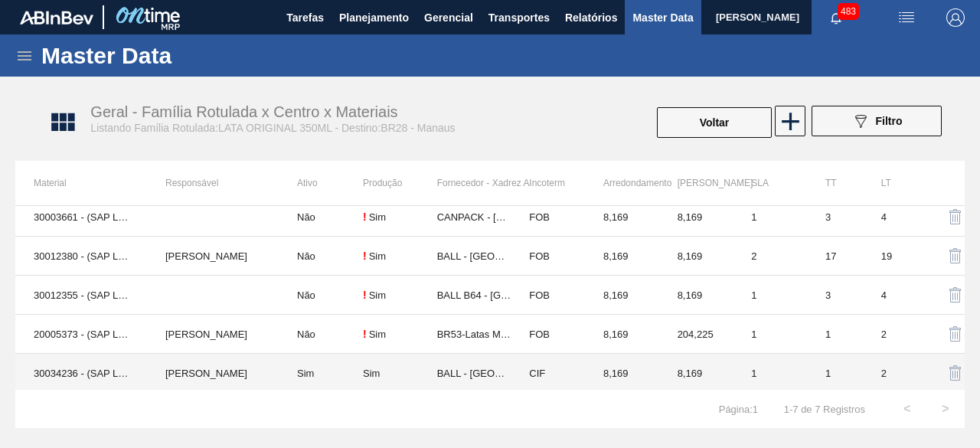
click at [108, 374] on td "30034236 - (SAP Legado: 50847078) - LATA AL ORIGINAL 350ML BRILHO" at bounding box center [81, 373] width 132 height 39
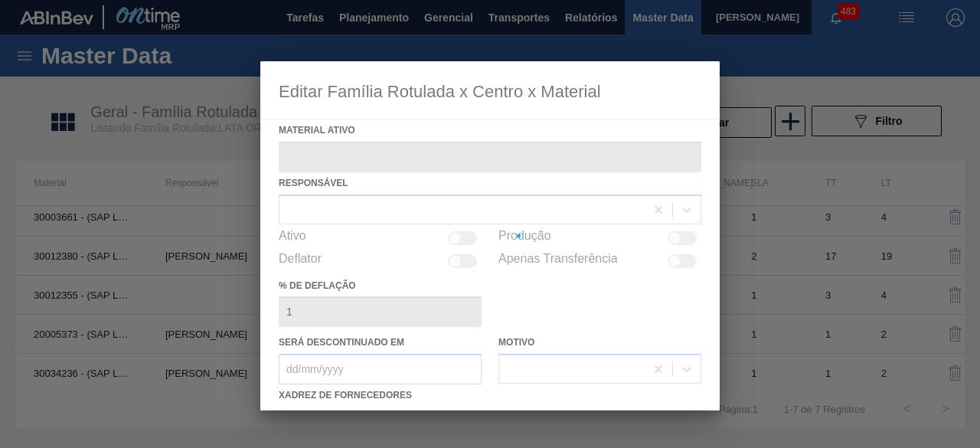
type ativo "30034236 - (SAP Legado: 50847078) - LATA AL ORIGINAL 350ML BRILHO"
checkbox input "true"
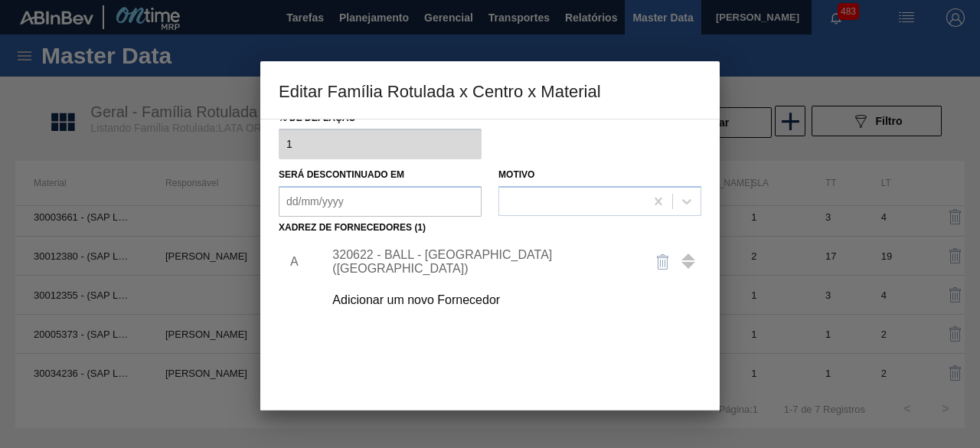
scroll to position [173, 0]
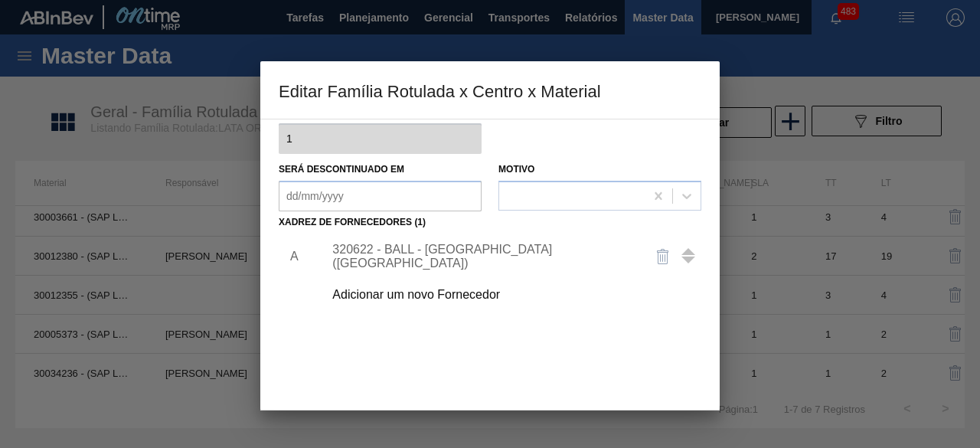
click at [379, 290] on div "Adicionar um novo Fornecedor" at bounding box center [482, 295] width 300 height 14
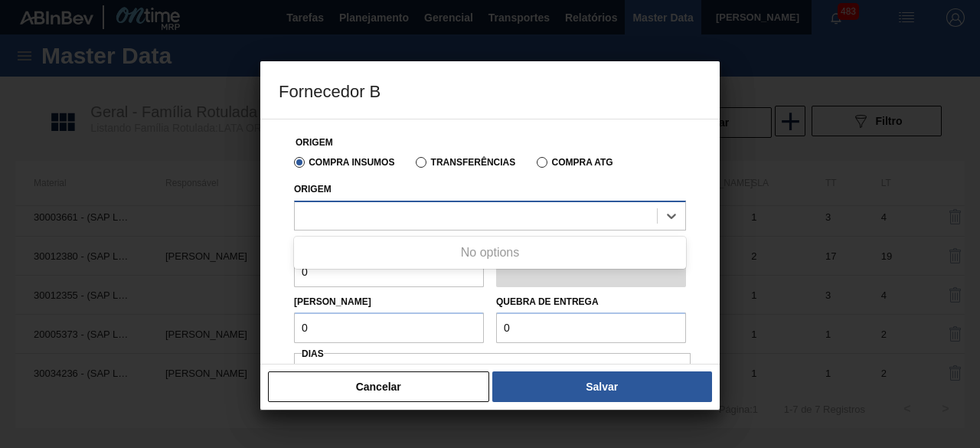
click at [458, 217] on div at bounding box center [476, 215] width 362 height 22
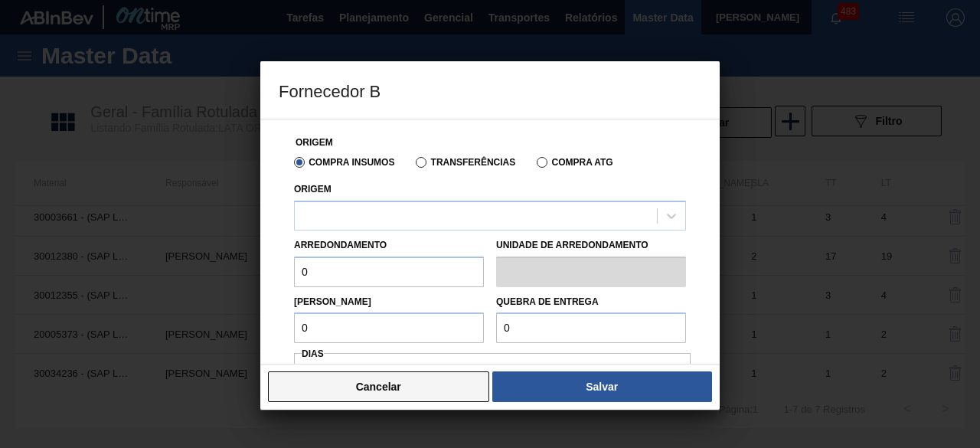
click at [467, 384] on button "Cancelar" at bounding box center [378, 386] width 221 height 31
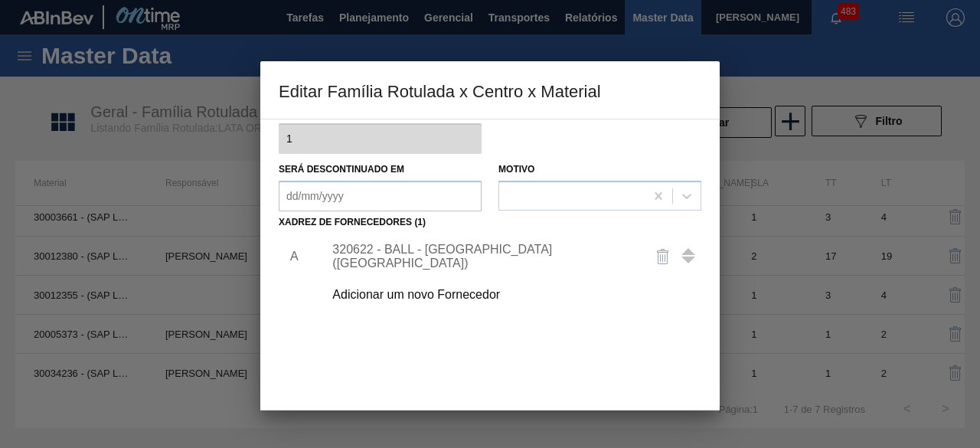
scroll to position [240, 0]
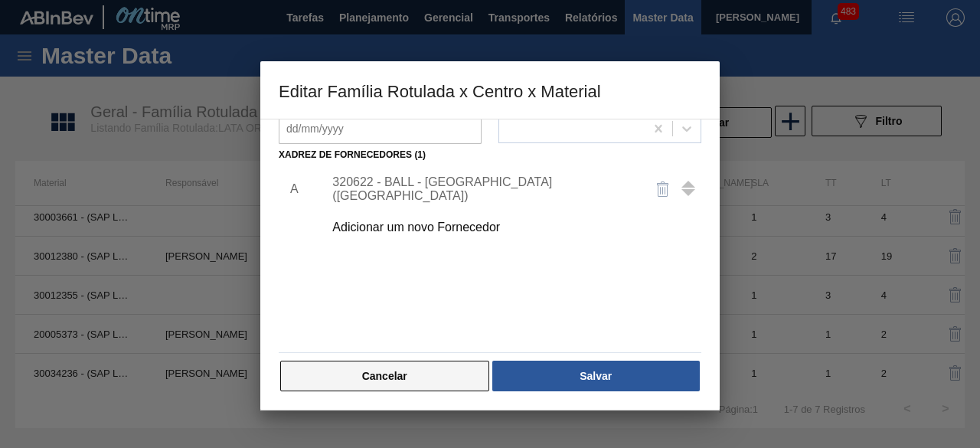
click at [454, 371] on button "Cancelar" at bounding box center [384, 376] width 209 height 31
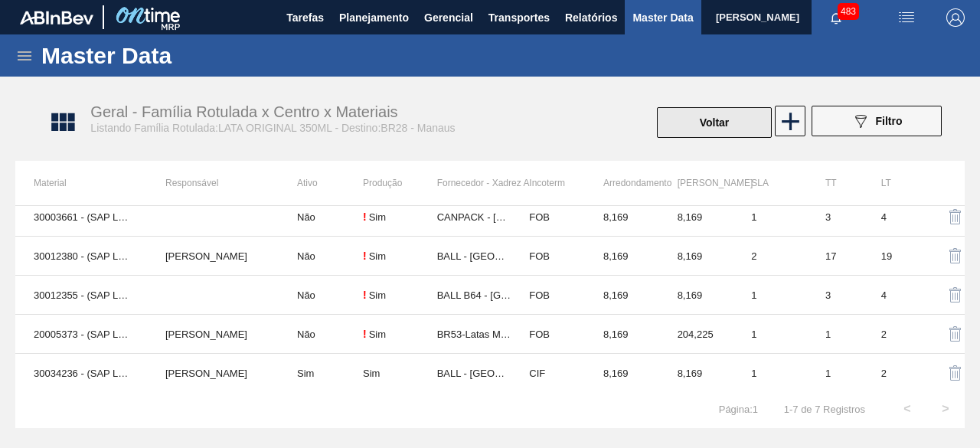
click at [708, 125] on button "Voltar" at bounding box center [714, 122] width 115 height 31
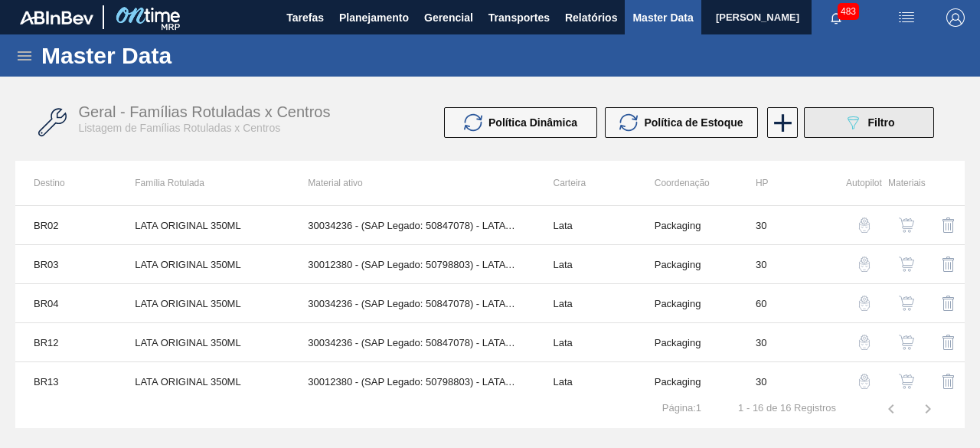
click at [868, 126] on span "Filtro" at bounding box center [881, 122] width 27 height 12
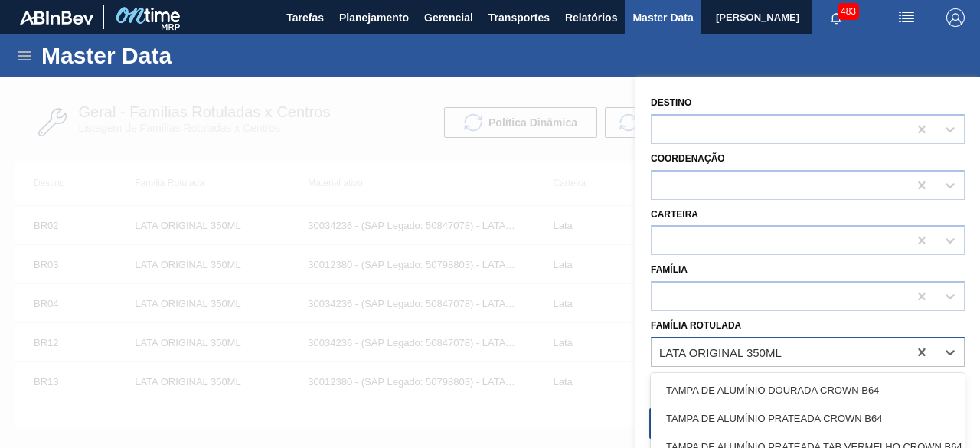
click at [793, 355] on div "LATA ORIGINAL 350ML" at bounding box center [780, 352] width 257 height 22
paste Rotulada "LATA SK BEATS SENSES 473ML"
type Rotulada "LATA SK BEATS SENSES 473ML"
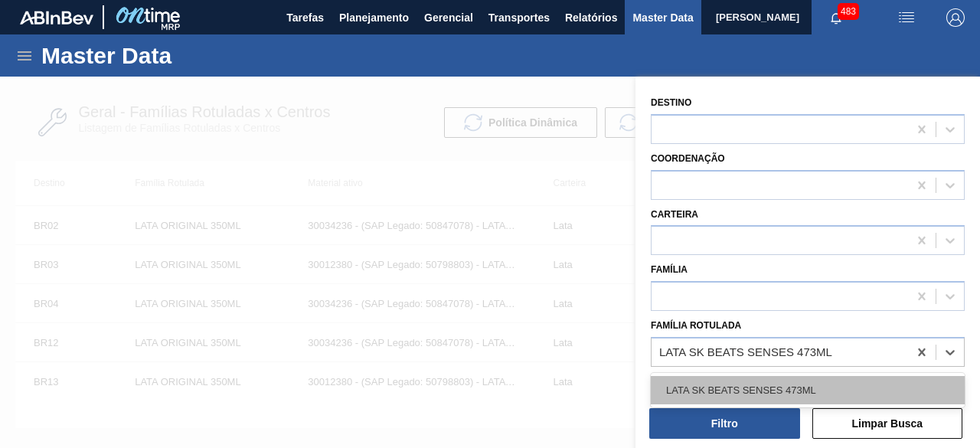
click at [799, 384] on div "LATA SK BEATS SENSES 473ML" at bounding box center [808, 390] width 314 height 28
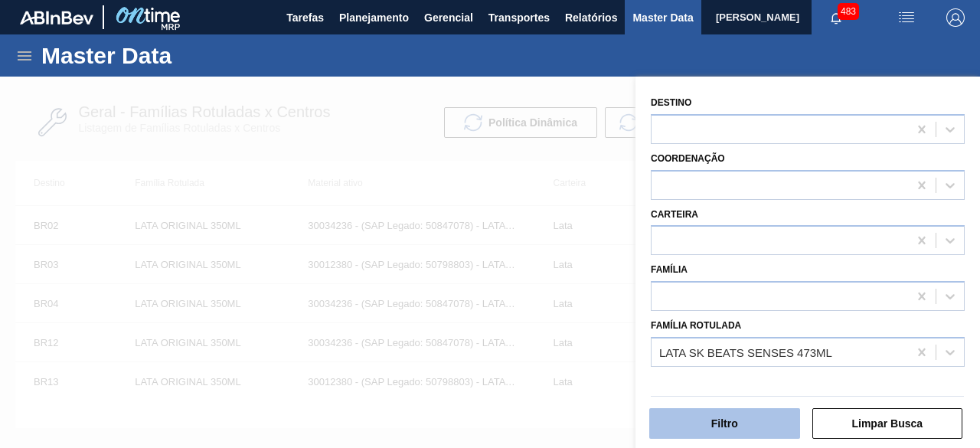
click at [761, 433] on button "Filtro" at bounding box center [724, 423] width 151 height 31
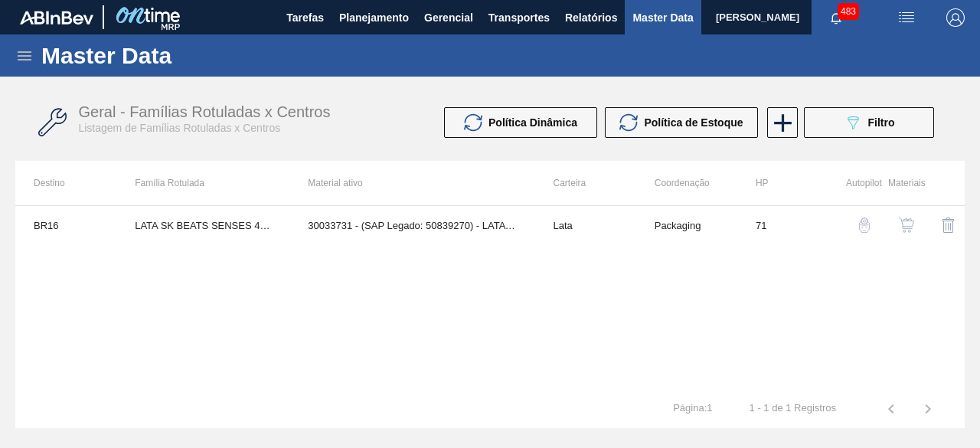
click at [906, 234] on button "button" at bounding box center [906, 225] width 37 height 37
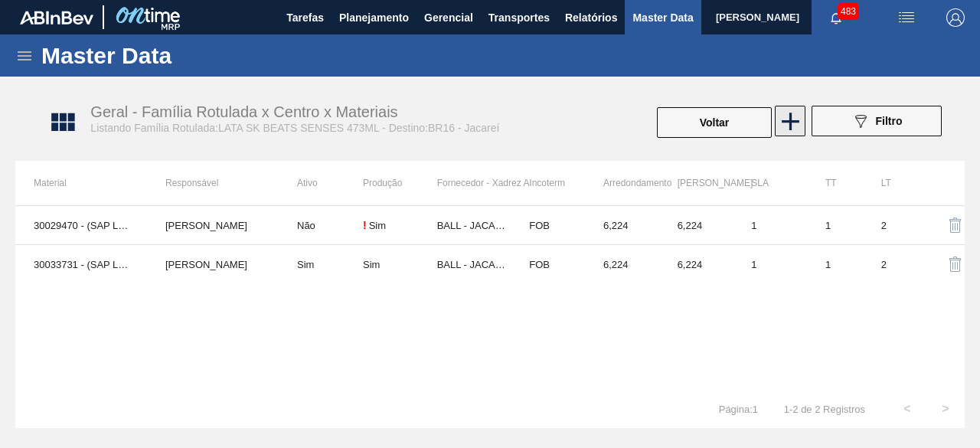
click at [791, 125] on icon at bounding box center [791, 122] width 18 height 18
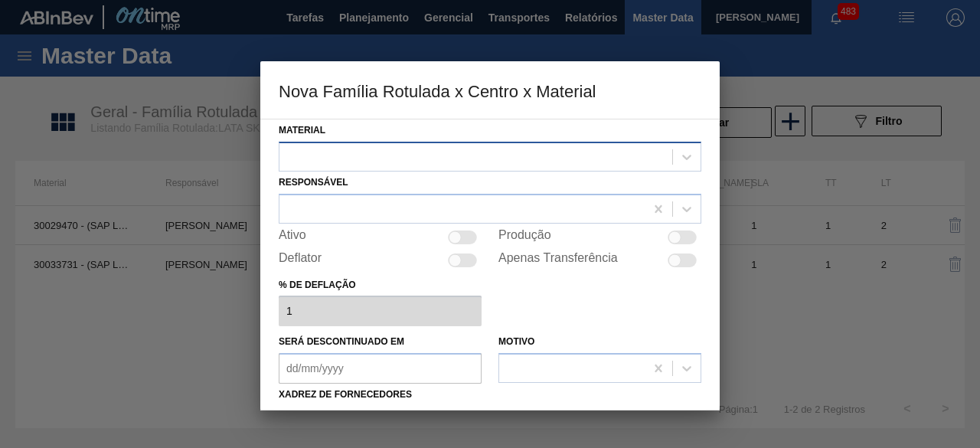
click at [624, 158] on div at bounding box center [476, 157] width 393 height 22
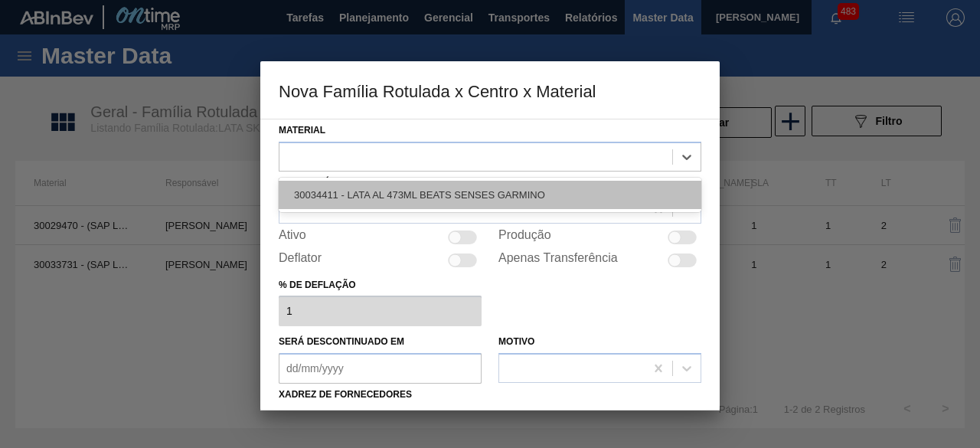
click at [561, 195] on div "30034411 - LATA AL 473ML BEATS SENSES GARMINO" at bounding box center [490, 195] width 423 height 28
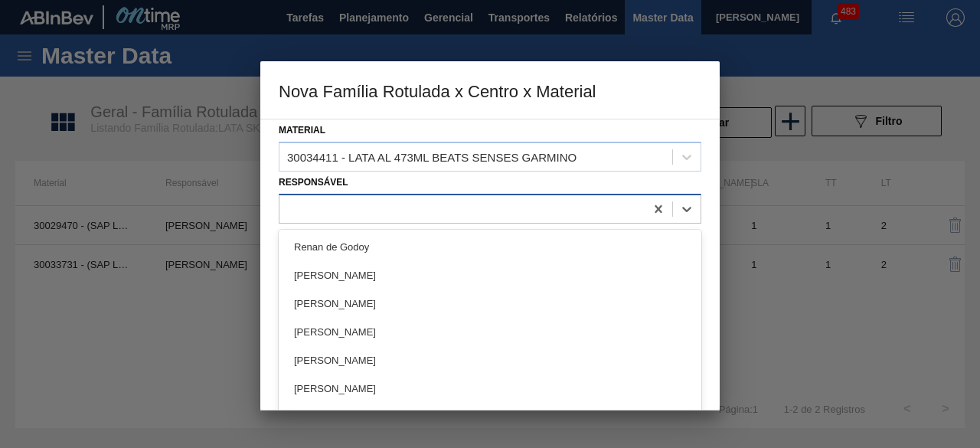
click at [562, 203] on div at bounding box center [462, 209] width 365 height 22
type input "yas"
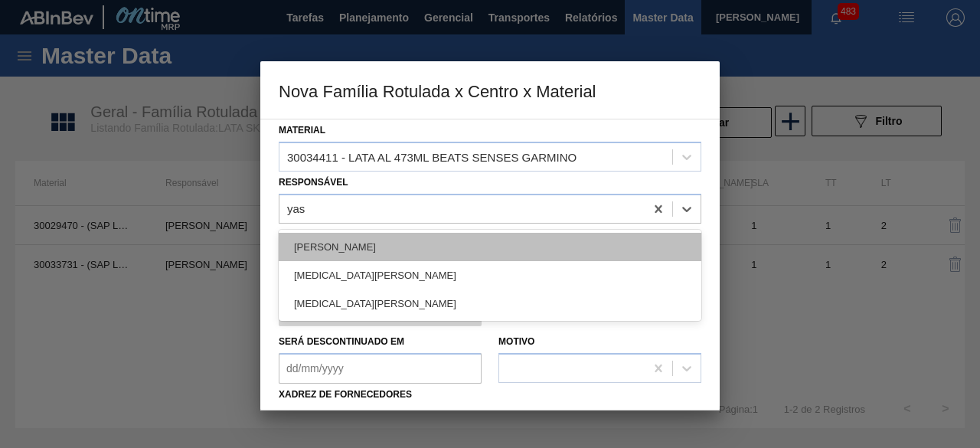
click at [424, 249] on div "YASMIM FERREIRA DA SILVA" at bounding box center [490, 247] width 423 height 28
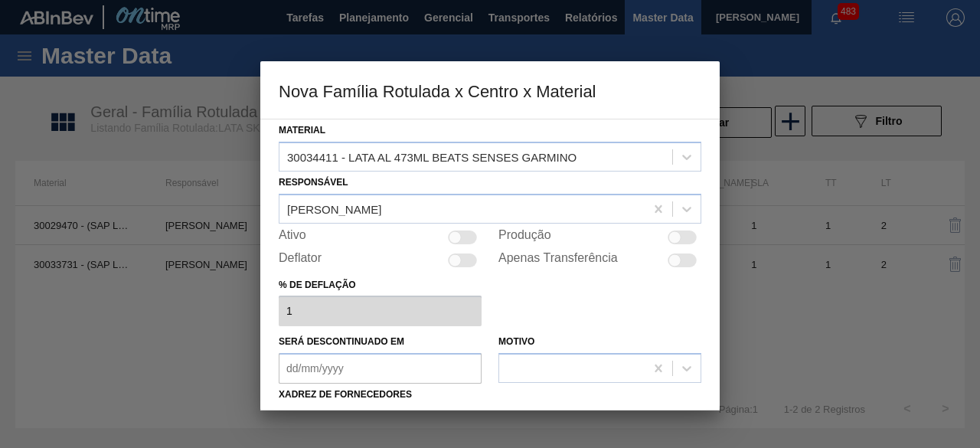
click at [460, 241] on div at bounding box center [462, 238] width 29 height 14
checkbox input "true"
click at [460, 241] on div at bounding box center [462, 238] width 29 height 14
checkbox input "false"
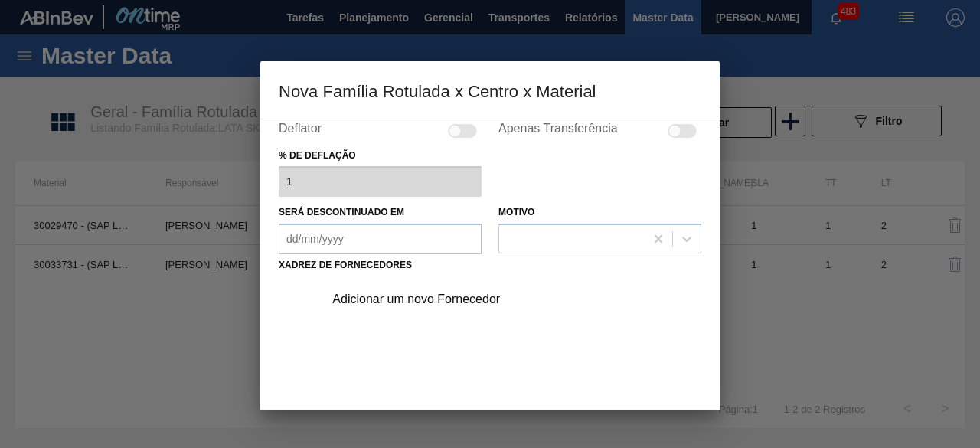
scroll to position [130, 0]
click at [476, 294] on div "Adicionar um novo Fornecedor" at bounding box center [482, 299] width 300 height 14
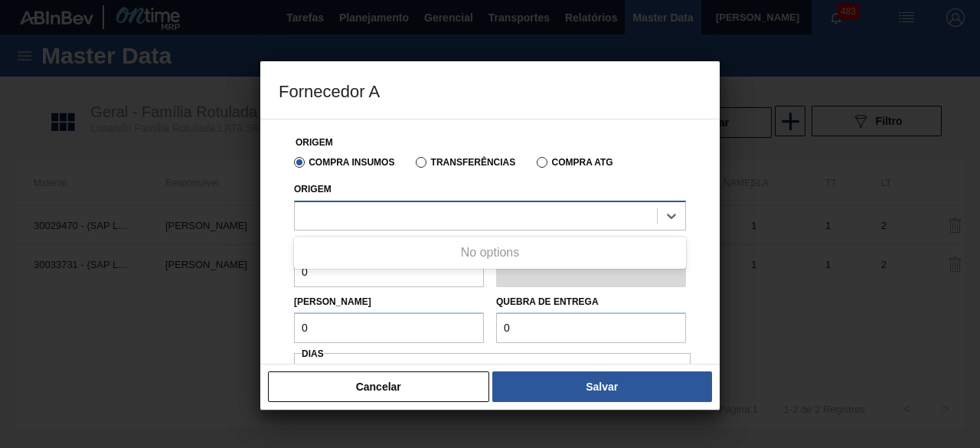
click at [530, 205] on div at bounding box center [476, 215] width 362 height 22
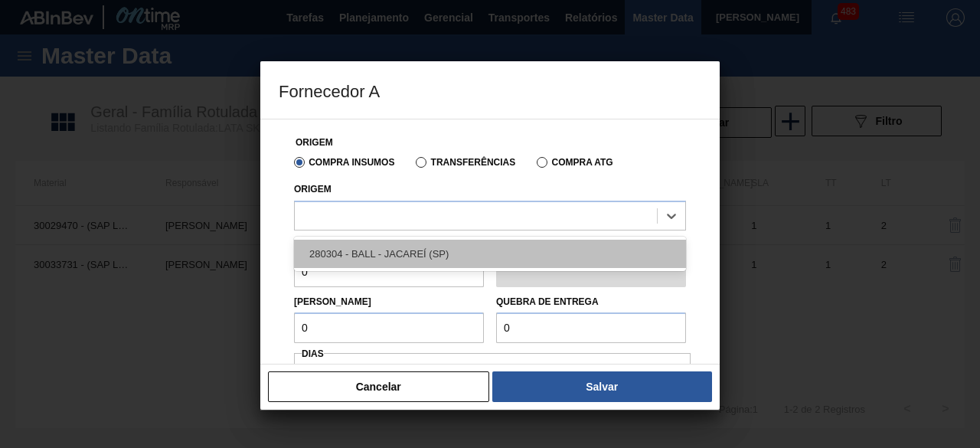
click at [528, 250] on div "280304 - BALL - JACAREÍ (SP)" at bounding box center [490, 254] width 392 height 28
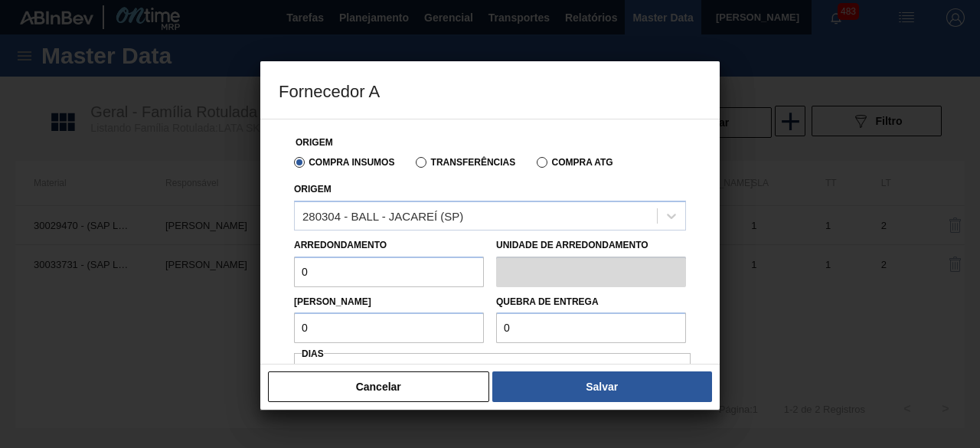
click at [393, 278] on input "0" at bounding box center [389, 272] width 190 height 31
type input "6,224"
drag, startPoint x: 417, startPoint y: 309, endPoint x: 423, endPoint y: 326, distance: 18.9
click at [423, 326] on div "Lote Mínimo 0" at bounding box center [389, 317] width 190 height 53
type input "6"
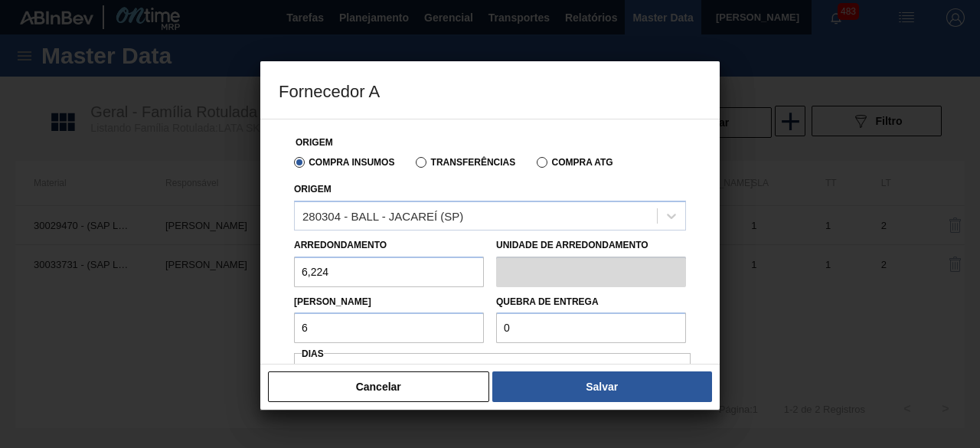
click at [423, 326] on input "6" at bounding box center [389, 327] width 190 height 31
type input "6,224"
click at [525, 339] on input "0" at bounding box center [591, 327] width 190 height 31
type input "155,6"
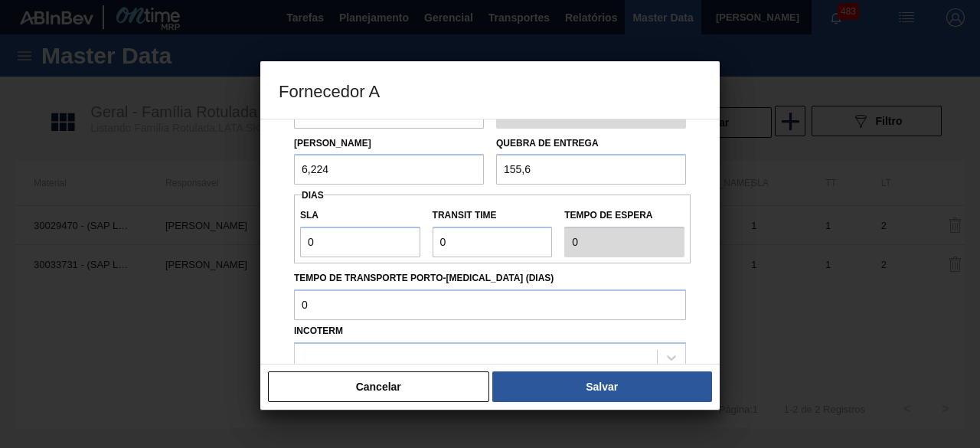
scroll to position [161, 0]
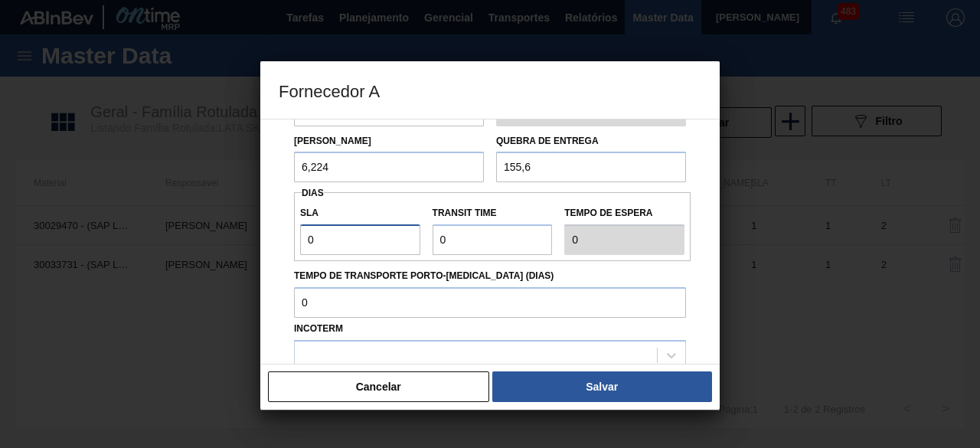
click at [397, 241] on input "0" at bounding box center [360, 239] width 120 height 31
type input "01"
type input "1"
click at [468, 235] on input "Transit Time" at bounding box center [493, 239] width 120 height 31
type input "01"
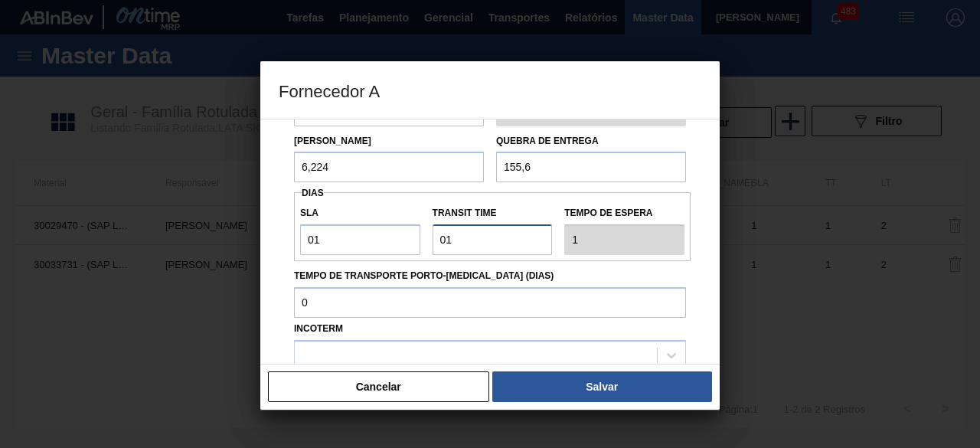
type input "2"
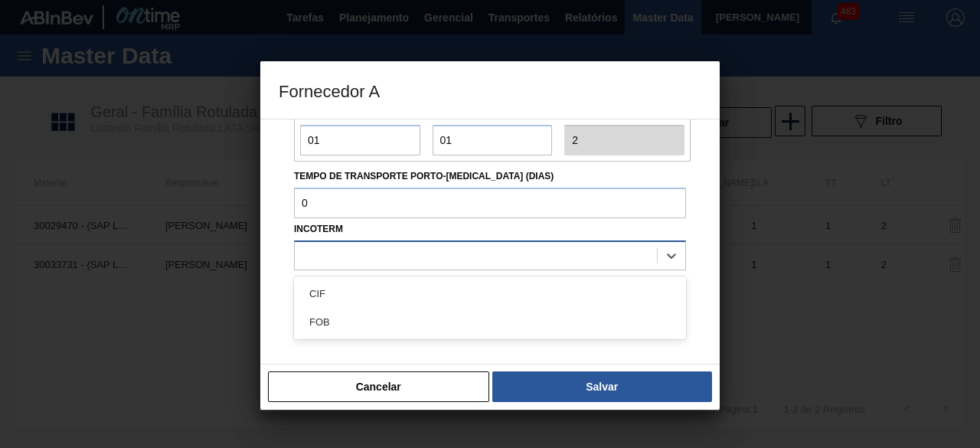
click at [494, 253] on div at bounding box center [476, 255] width 362 height 22
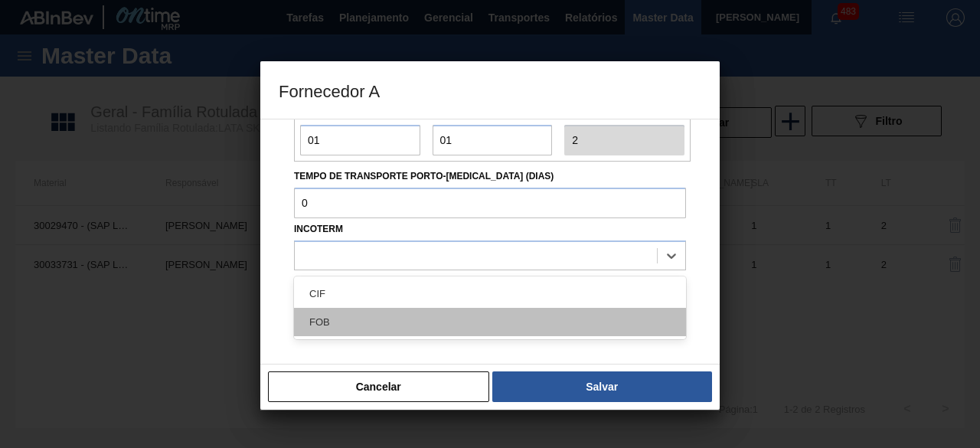
click at [533, 317] on div "FOB" at bounding box center [490, 322] width 392 height 28
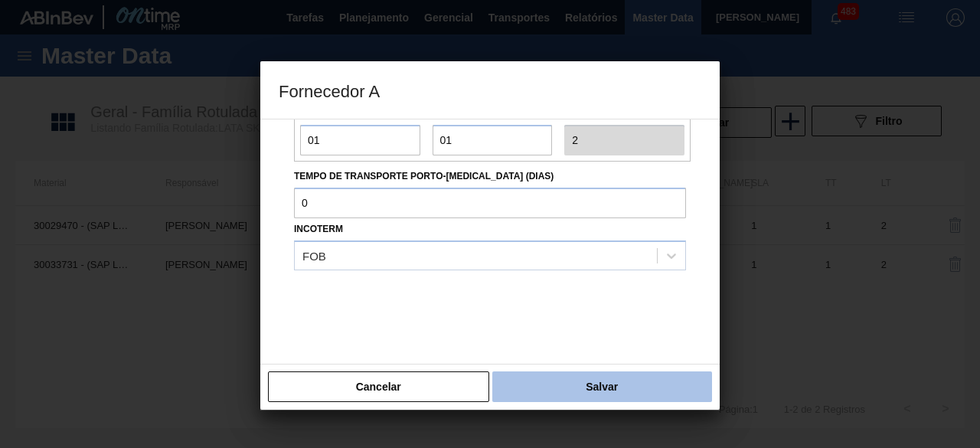
click at [601, 387] on button "Salvar" at bounding box center [602, 386] width 220 height 31
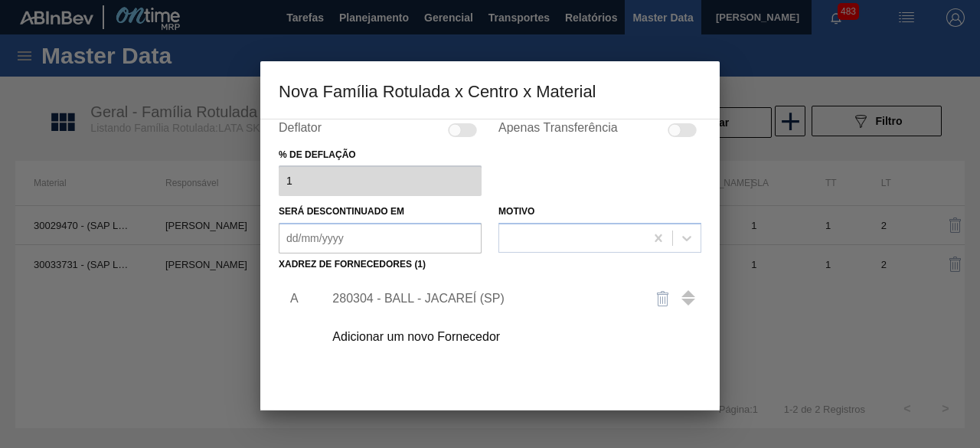
scroll to position [240, 0]
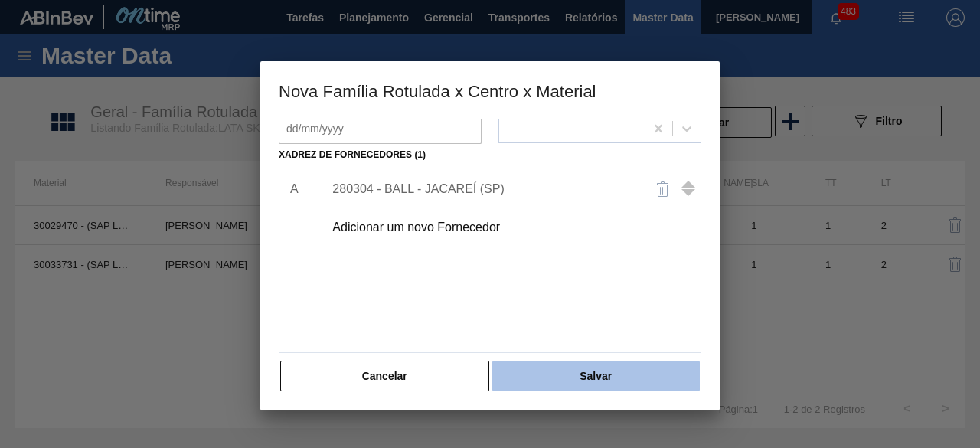
click at [597, 376] on button "Salvar" at bounding box center [596, 376] width 208 height 31
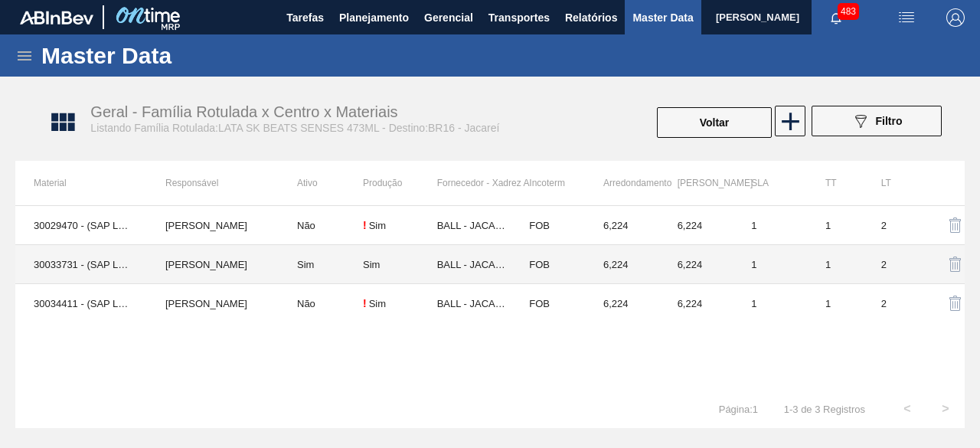
click at [83, 253] on td "30033731 - (SAP Legado: 50839270) - LATA AL 473ML BEATS SENSES NIV25" at bounding box center [81, 264] width 132 height 39
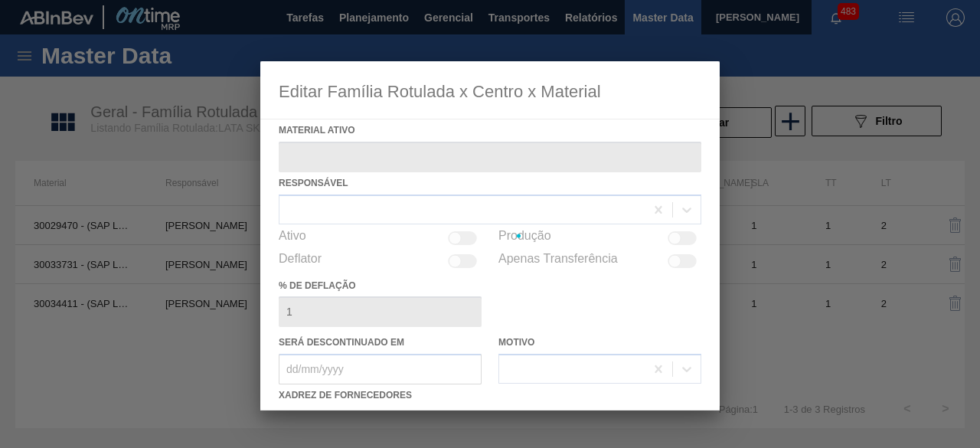
type ativo "30033731 - (SAP Legado: 50839270) - LATA AL 473ML BEATS SENSES NIV25"
checkbox input "true"
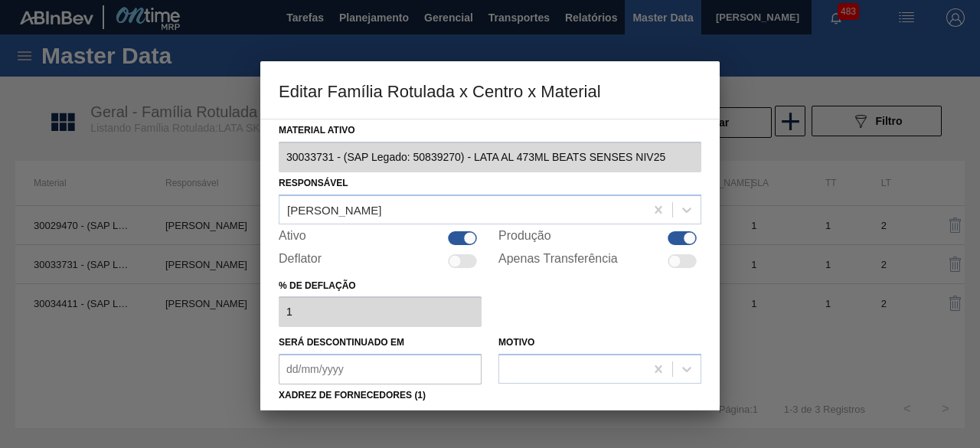
click at [458, 237] on div at bounding box center [462, 238] width 29 height 14
checkbox input "false"
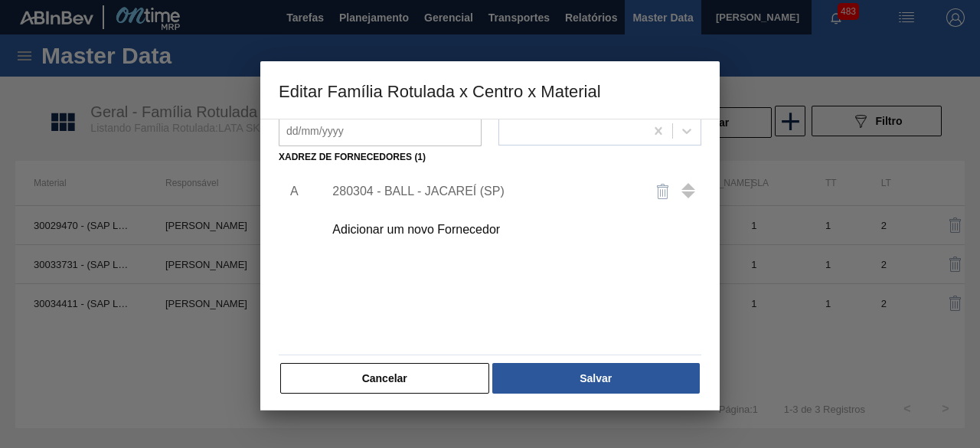
scroll to position [240, 0]
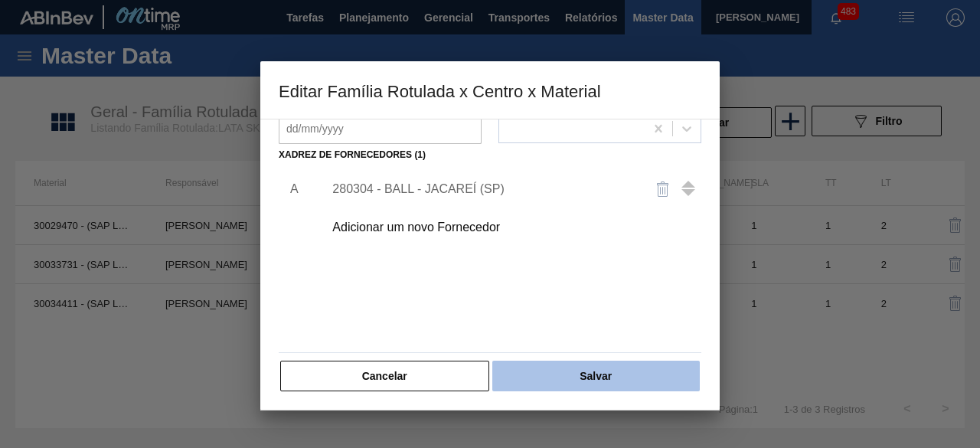
click at [584, 372] on button "Salvar" at bounding box center [596, 376] width 208 height 31
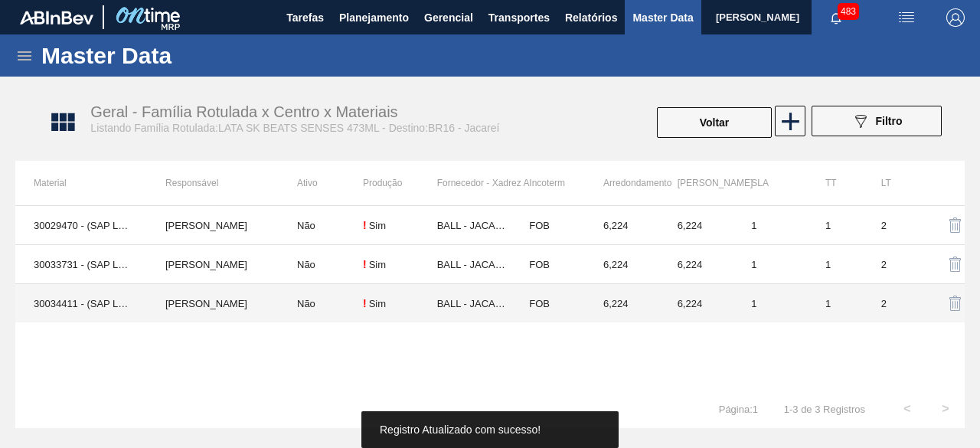
click at [132, 298] on td "30034411 - (SAP Legado: 50850975) - LATA AL 473ML BEATS SENSES GARMINO" at bounding box center [81, 303] width 132 height 39
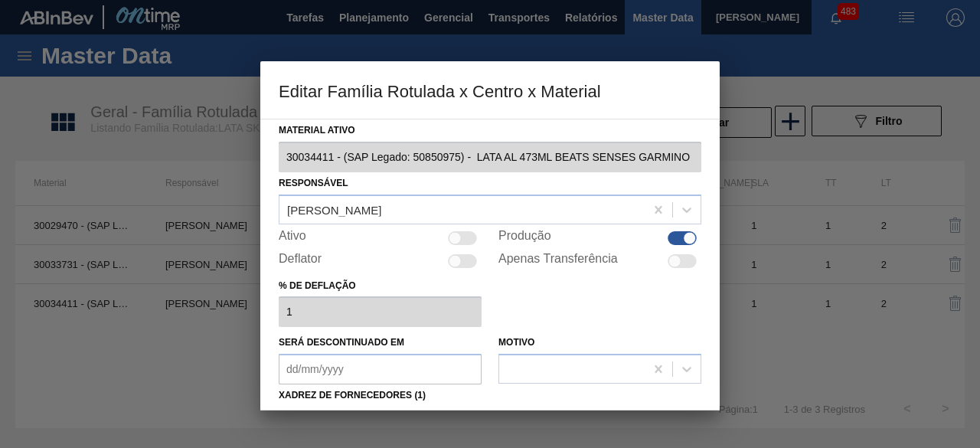
click at [461, 239] on div at bounding box center [462, 238] width 29 height 14
checkbox input "true"
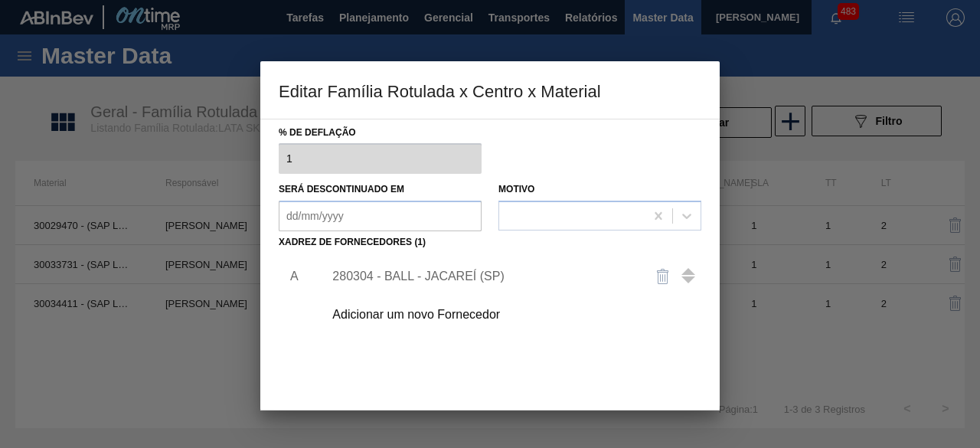
click at [472, 266] on div "280304 - BALL - JACAREÍ (SP)" at bounding box center [508, 276] width 387 height 38
click at [475, 270] on div "280304 - BALL - JACAREÍ (SP)" at bounding box center [482, 277] width 300 height 14
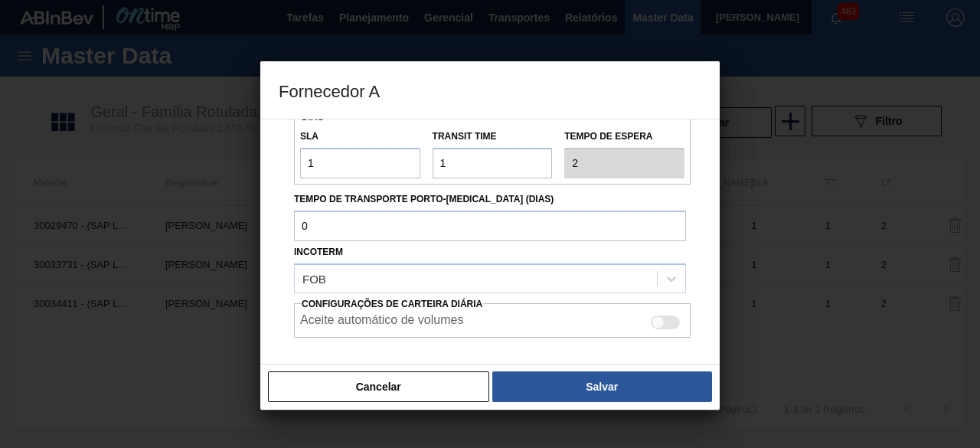
scroll to position [191, 0]
click at [665, 317] on div at bounding box center [665, 322] width 29 height 14
checkbox input "true"
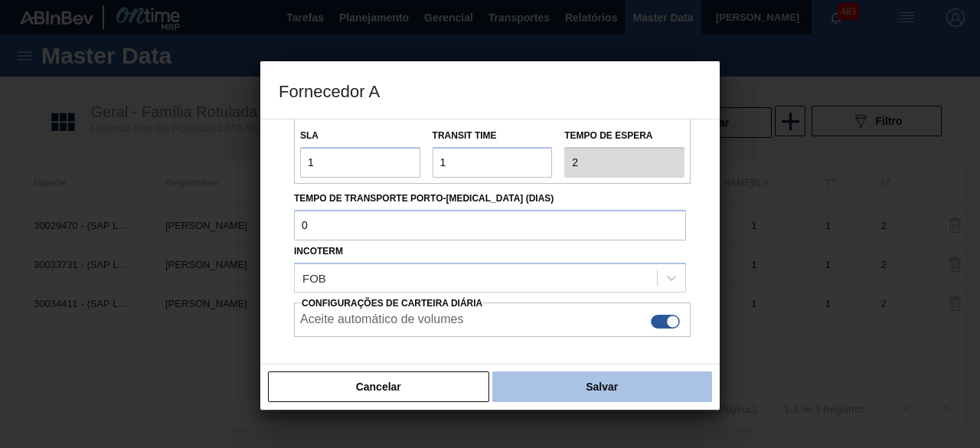
click at [679, 391] on button "Salvar" at bounding box center [602, 386] width 220 height 31
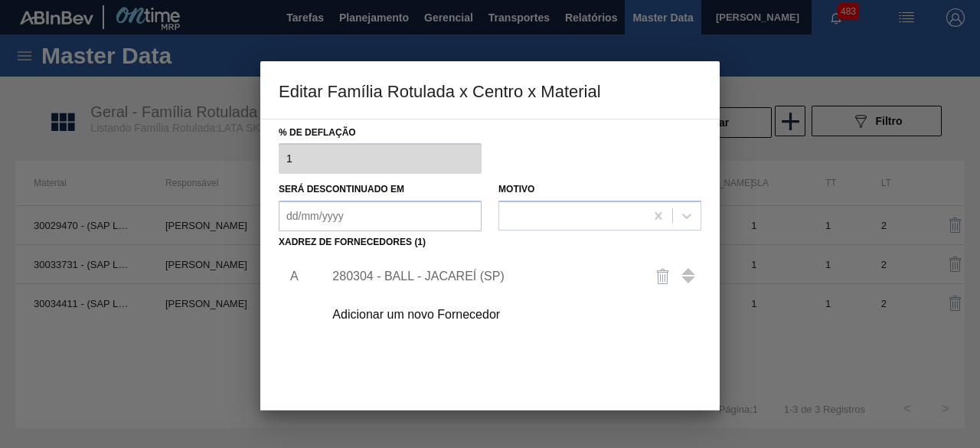
click at [508, 286] on div "280304 - BALL - JACAREÍ (SP)" at bounding box center [508, 276] width 387 height 38
click at [487, 278] on div "280304 - BALL - JACAREÍ (SP)" at bounding box center [482, 277] width 300 height 14
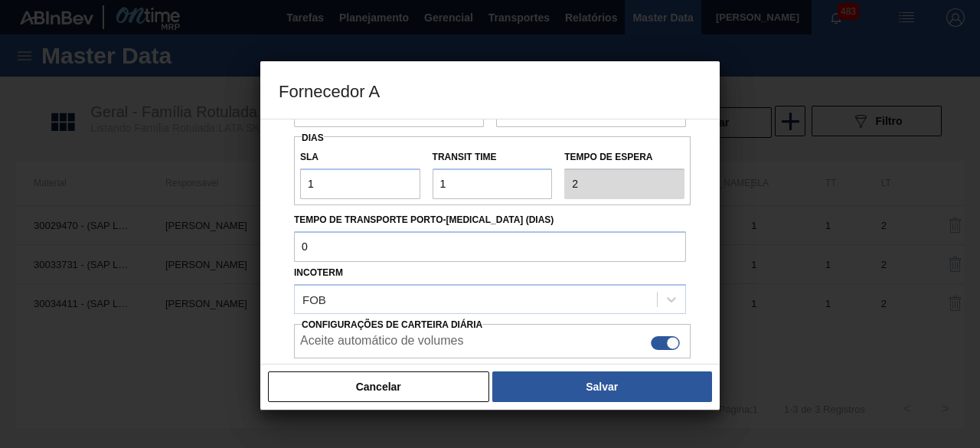
scroll to position [221, 0]
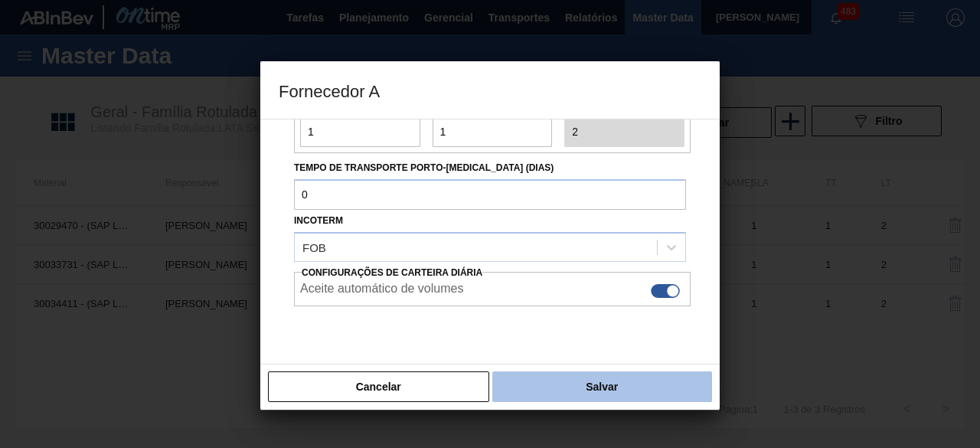
click at [570, 375] on button "Salvar" at bounding box center [602, 386] width 220 height 31
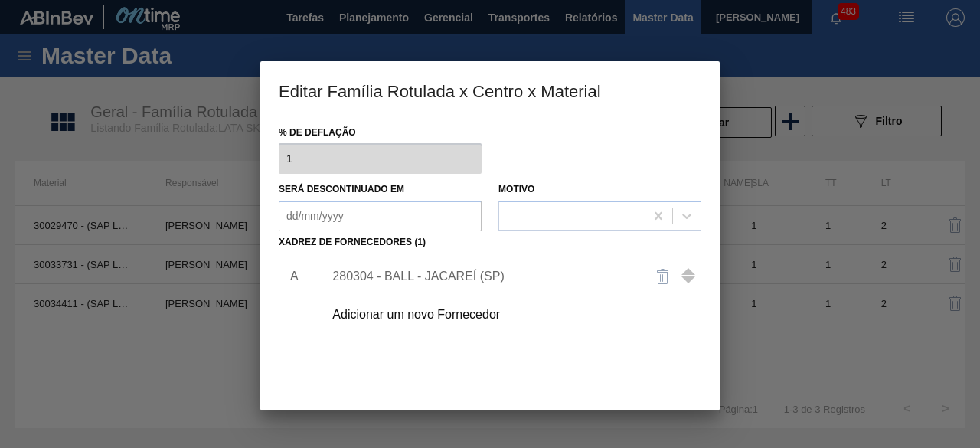
scroll to position [240, 0]
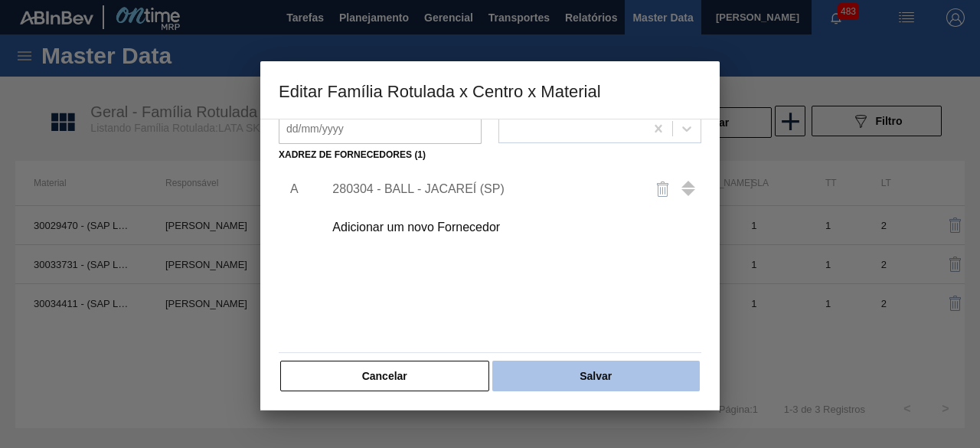
click at [573, 375] on button "Salvar" at bounding box center [596, 376] width 208 height 31
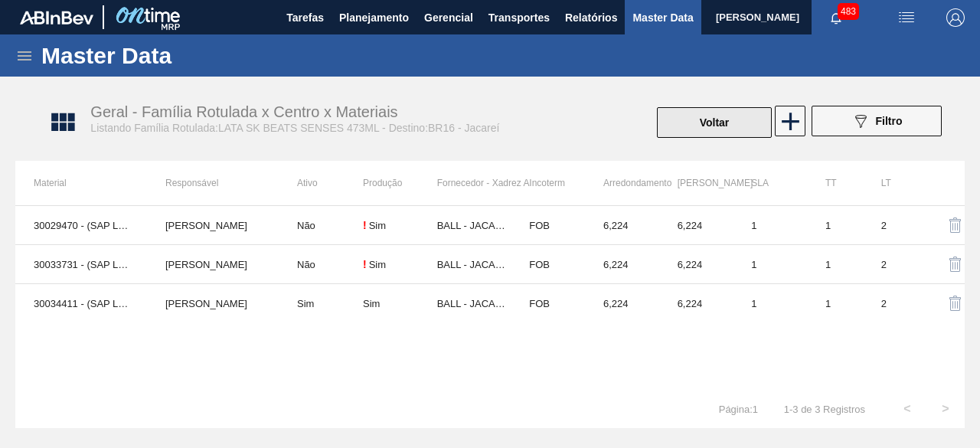
click at [744, 120] on button "Voltar" at bounding box center [714, 122] width 115 height 31
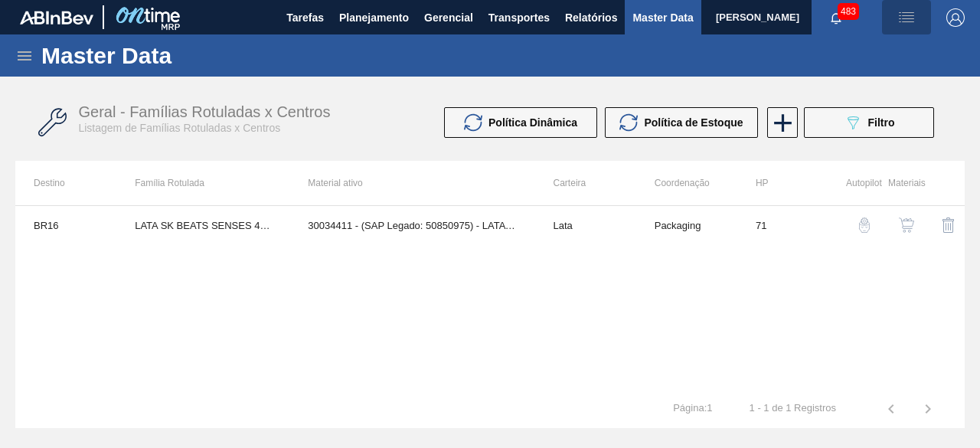
click at [913, 15] on img "button" at bounding box center [907, 17] width 18 height 18
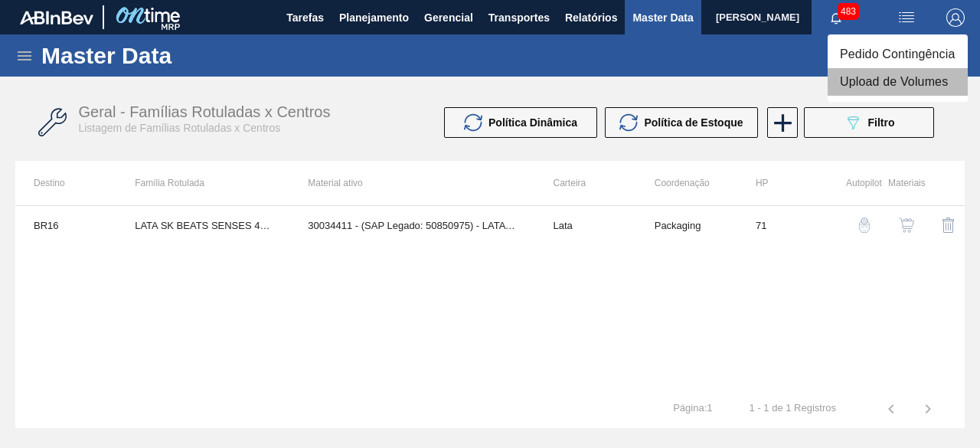
click at [908, 73] on li "Upload de Volumes" at bounding box center [898, 82] width 140 height 28
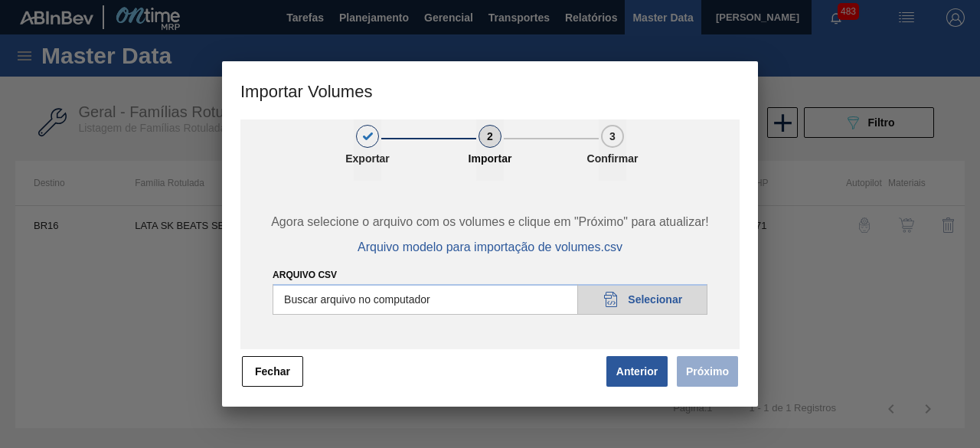
click at [642, 305] on input "Arquivo csv" at bounding box center [490, 299] width 435 height 31
type input "C:\fakepath\Subida Ball D0 + D3 16.09.csv"
click at [724, 365] on button "Próximo" at bounding box center [707, 371] width 61 height 31
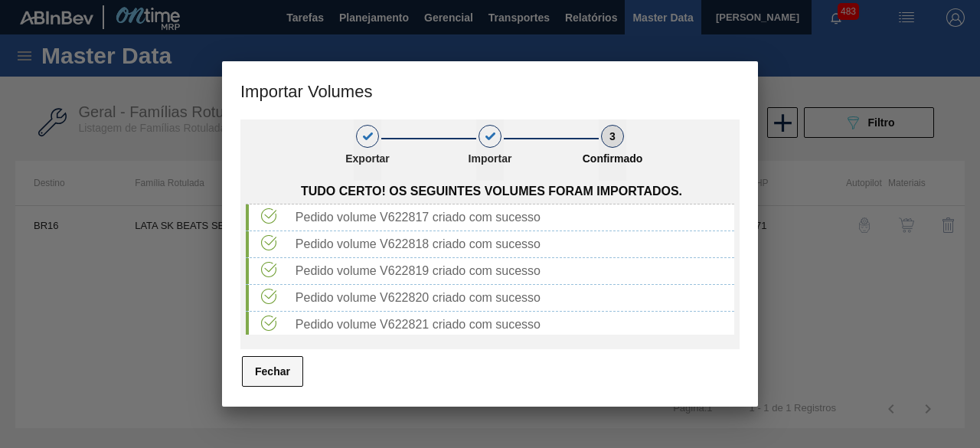
click at [271, 365] on button "Fechar" at bounding box center [272, 371] width 61 height 31
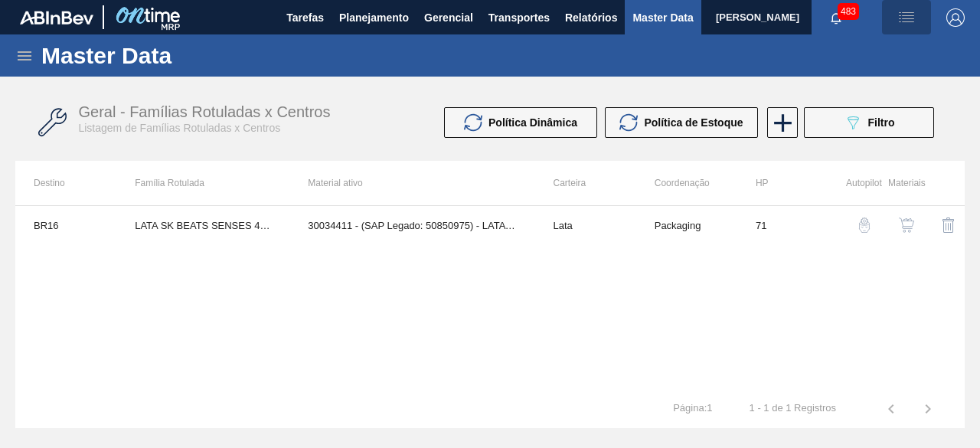
click at [914, 15] on img "button" at bounding box center [907, 17] width 18 height 18
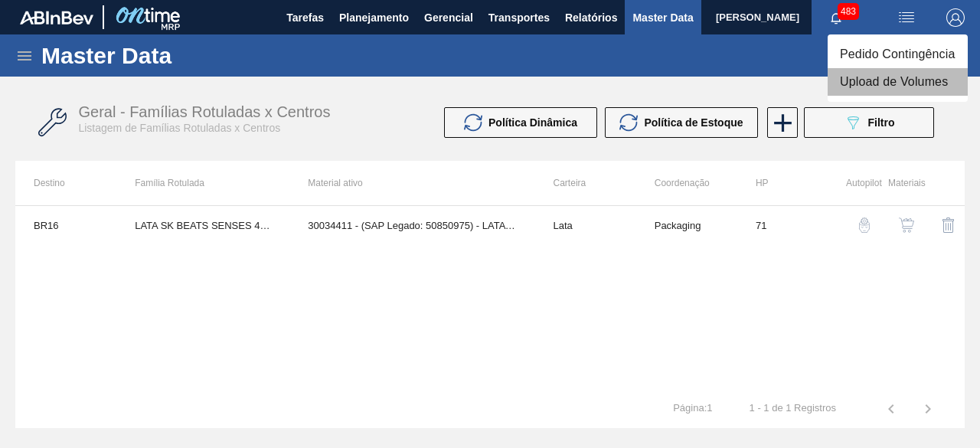
click at [859, 82] on li "Upload de Volumes" at bounding box center [898, 82] width 140 height 28
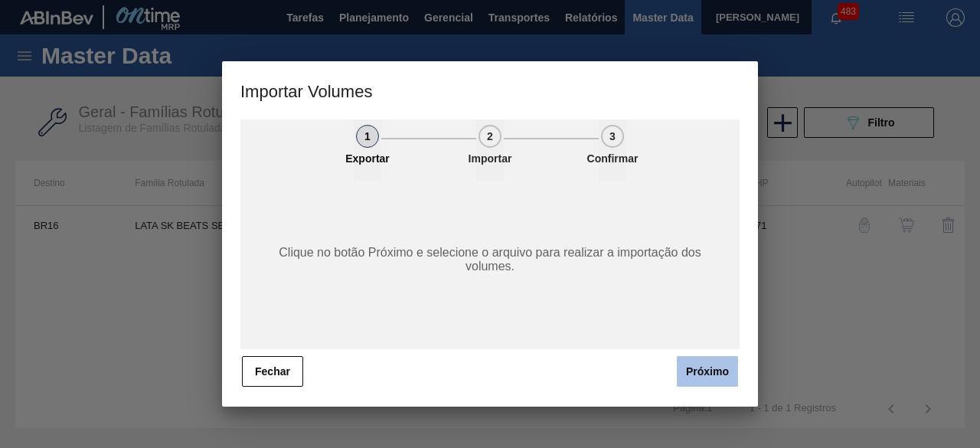
click at [705, 386] on button "Próximo" at bounding box center [707, 371] width 61 height 31
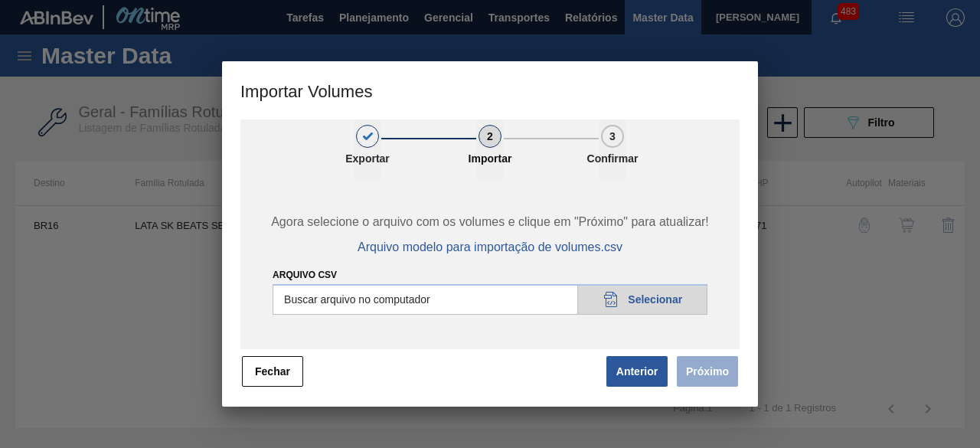
click at [673, 293] on input "Arquivo csv" at bounding box center [490, 299] width 435 height 31
type input "C:\fakepath\Subida fort. + itumb 16.09.csv"
click at [724, 371] on button "Próximo" at bounding box center [707, 371] width 61 height 31
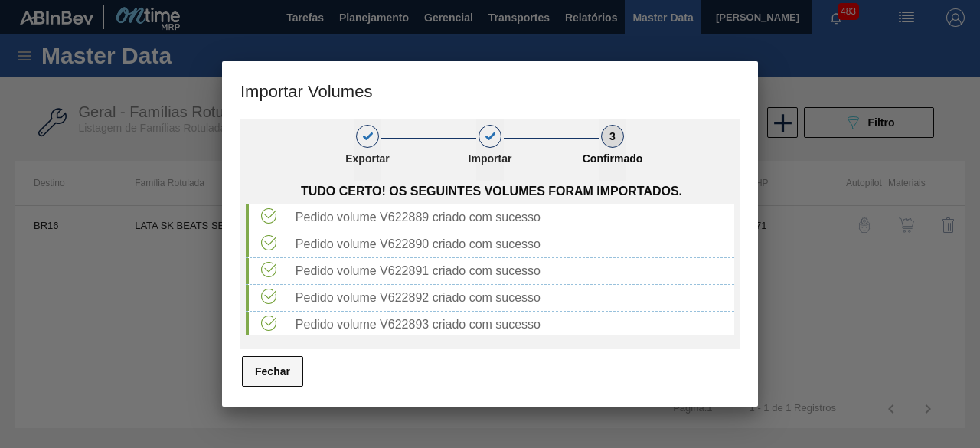
click at [280, 371] on button "Fechar" at bounding box center [272, 371] width 61 height 31
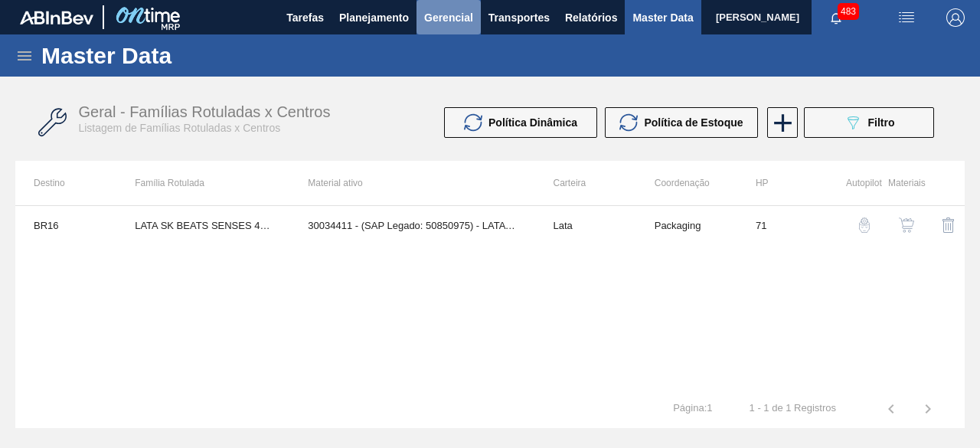
click at [460, 21] on span "Gerencial" at bounding box center [448, 17] width 49 height 18
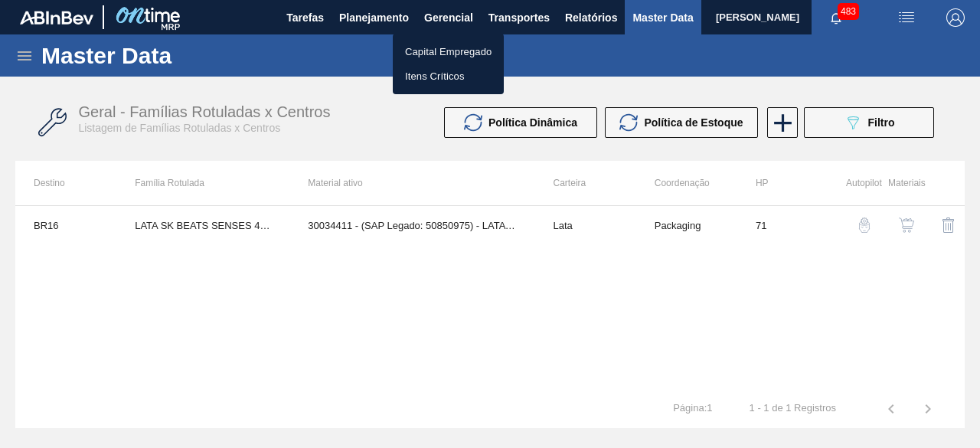
click at [518, 35] on div at bounding box center [490, 224] width 980 height 448
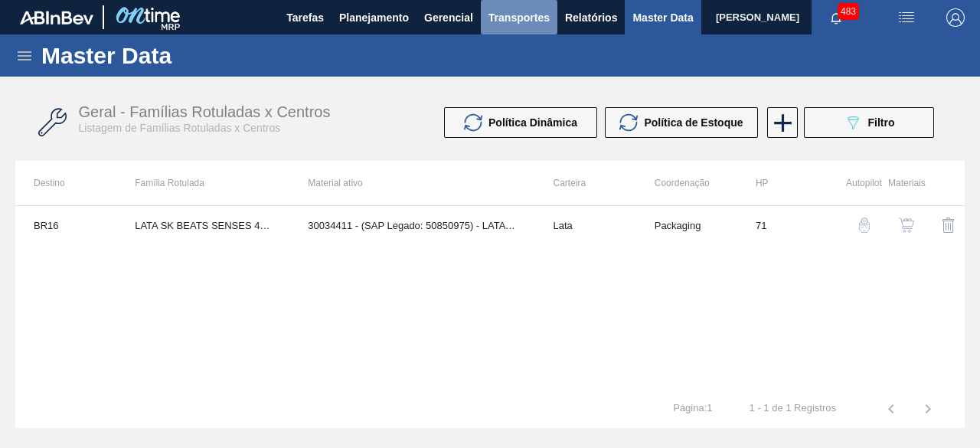
click at [533, 13] on span "Transportes" at bounding box center [519, 17] width 61 height 18
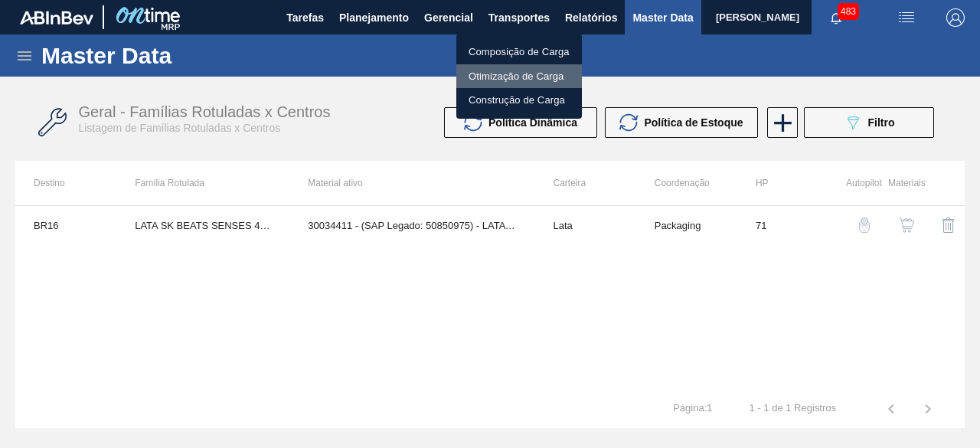
click at [530, 77] on li "Otimização de Carga" at bounding box center [519, 76] width 126 height 25
